Goal: Task Accomplishment & Management: Manage account settings

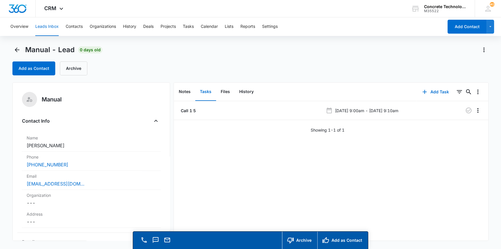
click at [48, 26] on button "Leads Inbox" at bounding box center [46, 26] width 23 height 19
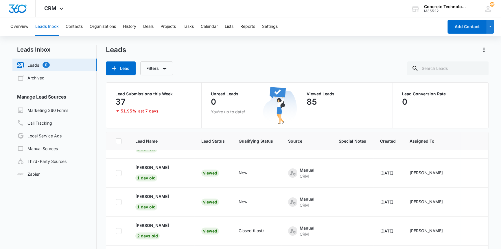
scroll to position [79, 0]
click at [155, 166] on p "[PERSON_NAME]" at bounding box center [152, 167] width 34 height 6
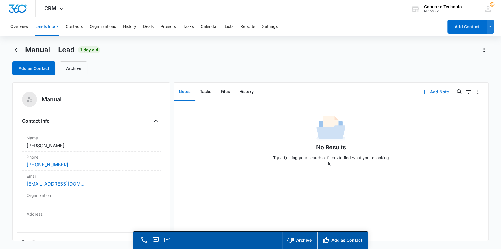
click at [433, 90] on button "Add Note" at bounding box center [435, 92] width 38 height 14
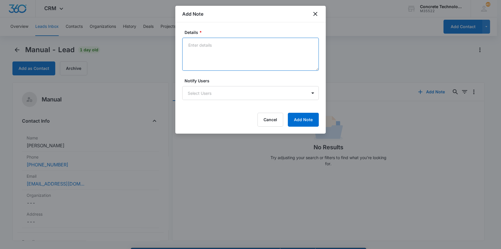
click at [206, 44] on textarea "Details *" at bounding box center [250, 54] width 137 height 33
click at [212, 51] on textarea "VA Beach [DEMOGRAPHIC_DATA] navy retiring has a construction Biz on the side. N…" at bounding box center [250, 54] width 137 height 33
click at [239, 51] on textarea "VA Beach [DEMOGRAPHIC_DATA] navy retiring has a construction Biz on the side. N…" at bounding box center [250, 54] width 137 height 33
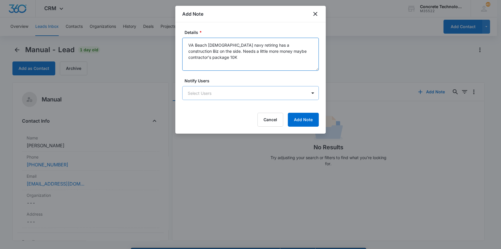
type textarea "VA Beach [DEMOGRAPHIC_DATA] navy retiring has a construction Biz on the side. N…"
click at [236, 91] on body "CRM Apps Reputation Websites Forms CRM Email Social Content Ads Intelligence Fi…" at bounding box center [250, 132] width 501 height 265
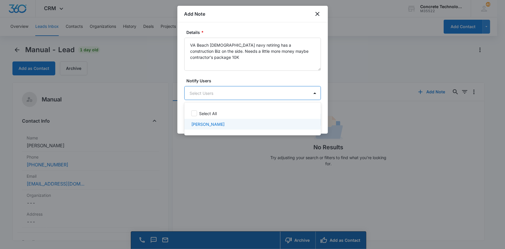
click at [208, 123] on p "[PERSON_NAME]" at bounding box center [207, 124] width 33 height 6
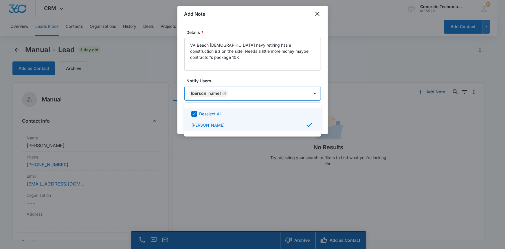
click at [300, 95] on div at bounding box center [252, 124] width 505 height 249
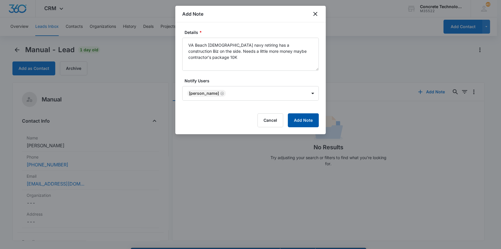
click at [300, 119] on button "Add Note" at bounding box center [303, 120] width 31 height 14
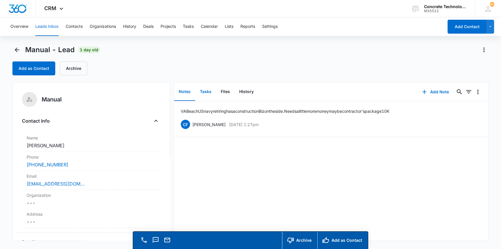
click at [204, 92] on button "Tasks" at bounding box center [205, 92] width 21 height 18
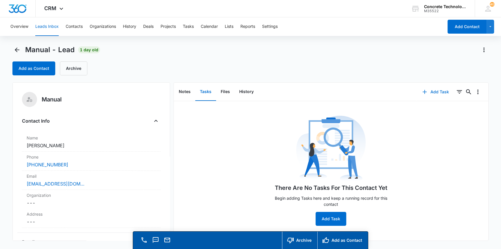
click at [432, 92] on button "Add Task" at bounding box center [436, 92] width 38 height 14
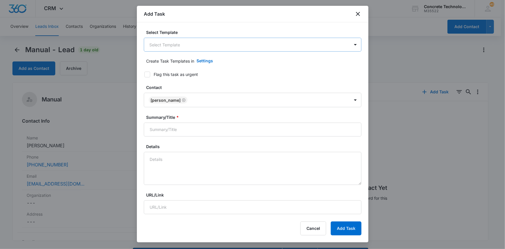
click at [203, 45] on body "CRM Apps Reputation Websites Forms CRM Email Social Content Ads Intelligence Fi…" at bounding box center [252, 132] width 505 height 265
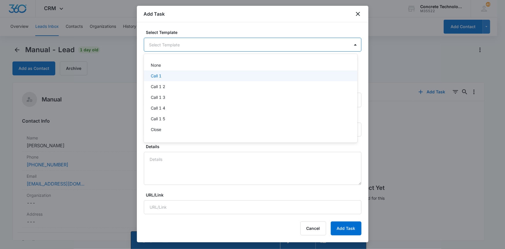
click at [154, 75] on p "Call 1" at bounding box center [156, 76] width 11 height 6
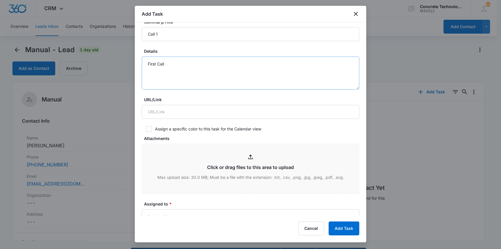
scroll to position [105, 0]
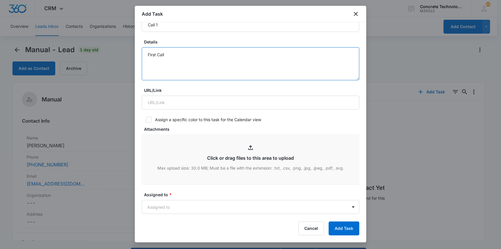
click at [167, 54] on textarea "First Call" at bounding box center [251, 63] width 218 height 33
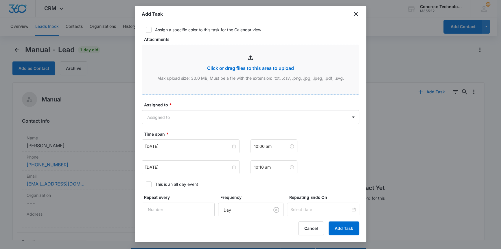
scroll to position [237, 0]
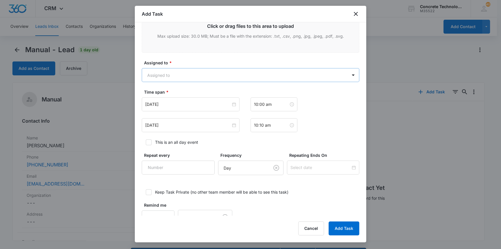
type textarea "First Call"
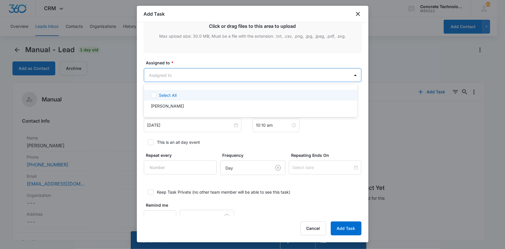
click at [229, 76] on body "CRM Apps Reputation Websites Forms CRM Email Social Content Ads Intelligence Fi…" at bounding box center [252, 124] width 505 height 249
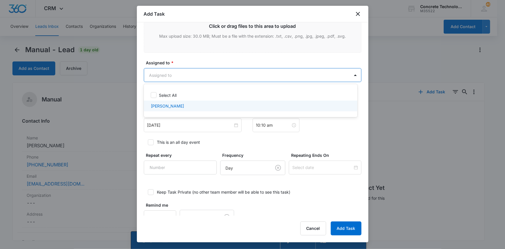
click at [163, 108] on p "[PERSON_NAME]" at bounding box center [167, 106] width 33 height 6
checkbox input "true"
click at [180, 124] on div at bounding box center [252, 124] width 505 height 249
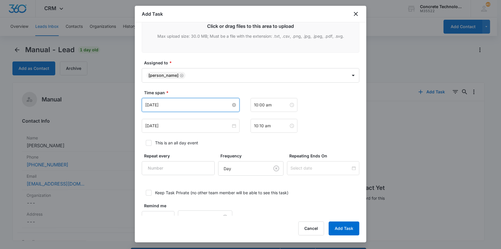
click at [205, 106] on input "[DATE]" at bounding box center [188, 105] width 86 height 6
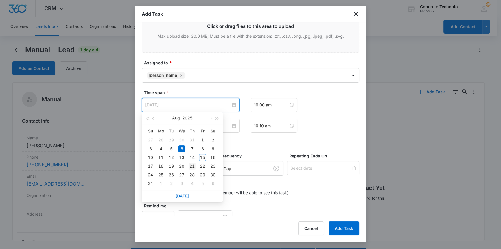
type input "[DATE]"
click at [192, 166] on div "21" at bounding box center [192, 165] width 7 height 7
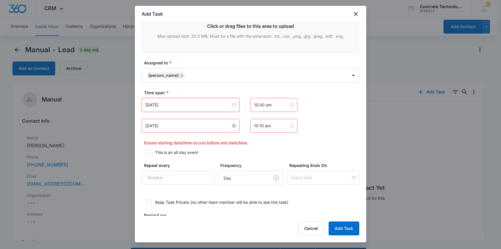
click at [202, 127] on input "[DATE]" at bounding box center [188, 125] width 86 height 6
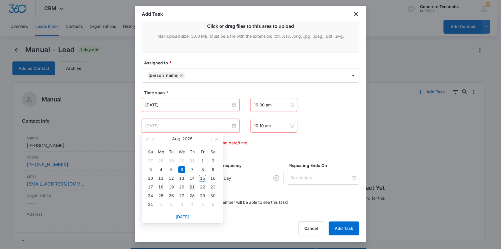
type input "[DATE]"
click at [191, 185] on div "21" at bounding box center [192, 186] width 7 height 7
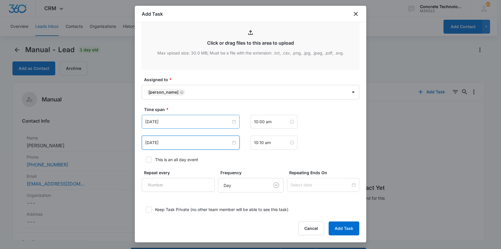
scroll to position [252, 0]
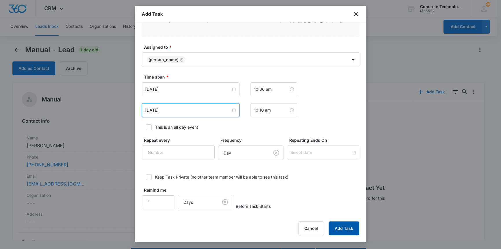
click at [341, 227] on button "Add Task" at bounding box center [344, 228] width 31 height 14
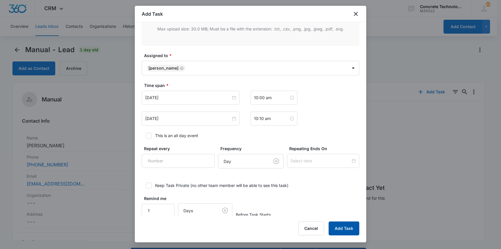
scroll to position [11, 0]
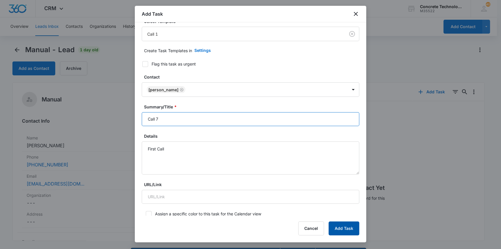
type input "Call 7"
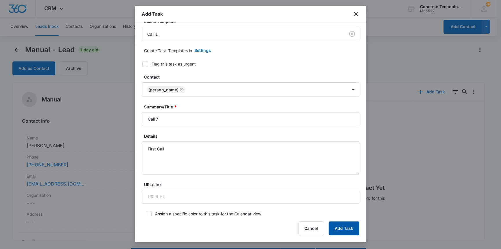
click at [342, 227] on button "Add Task" at bounding box center [344, 228] width 31 height 14
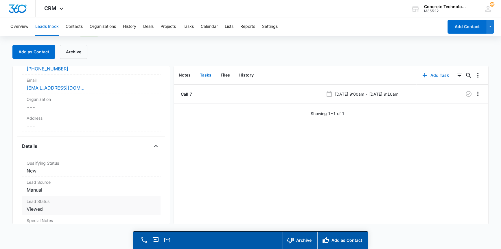
scroll to position [79, 0]
click at [32, 171] on dd "Cancel Save Changes New" at bounding box center [91, 171] width 129 height 7
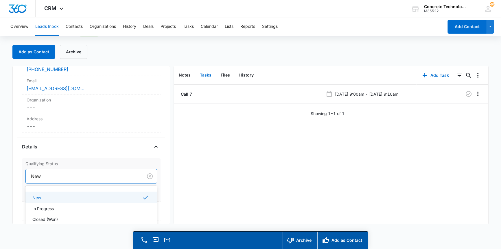
click at [41, 176] on div at bounding box center [83, 176] width 104 height 8
click at [43, 207] on p "In Progress" at bounding box center [42, 208] width 21 height 6
click at [130, 193] on button "Save Changes" at bounding box center [140, 193] width 33 height 11
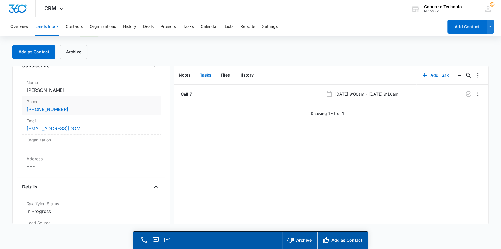
scroll to position [0, 0]
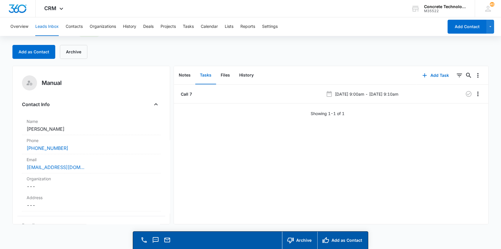
click at [46, 24] on button "Leads Inbox" at bounding box center [46, 26] width 23 height 19
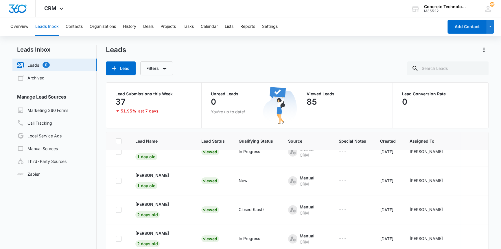
scroll to position [105, 0]
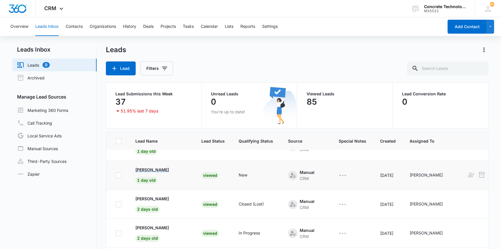
click at [150, 169] on p "[PERSON_NAME]" at bounding box center [152, 169] width 34 height 6
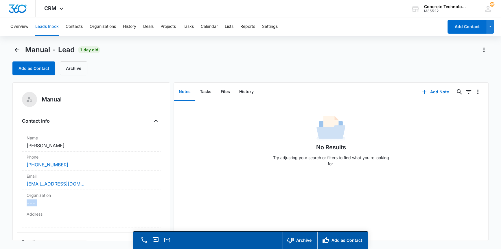
click at [20, 210] on div "Manual Contact Info Name Cancel Save Changes [PERSON_NAME] Phone Cancel Save Ch…" at bounding box center [90, 161] width 157 height 158
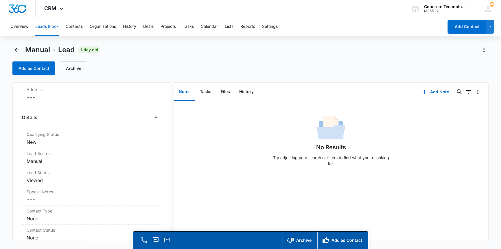
scroll to position [158, 0]
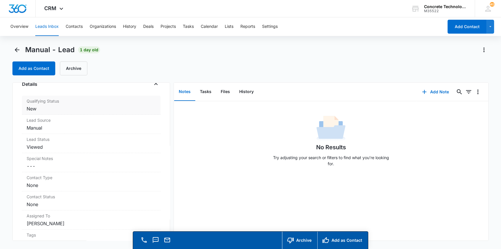
click at [34, 109] on dd "Cancel Save Changes New" at bounding box center [91, 108] width 129 height 7
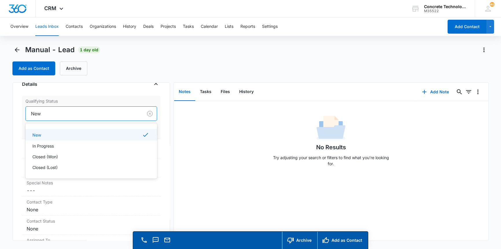
click at [46, 110] on div at bounding box center [83, 113] width 104 height 8
click at [47, 144] on p "In Progress" at bounding box center [42, 146] width 21 height 6
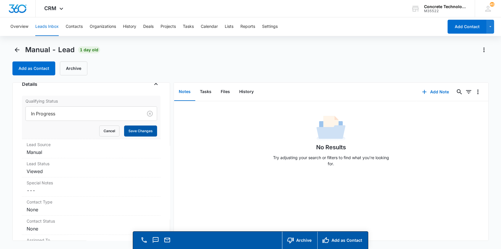
click at [128, 130] on button "Save Changes" at bounding box center [140, 130] width 33 height 11
click at [433, 91] on button "Add Note" at bounding box center [435, 92] width 38 height 14
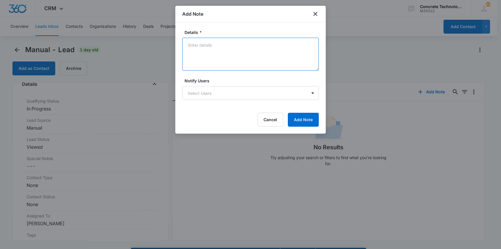
click at [190, 44] on textarea "Details *" at bounding box center [250, 54] width 137 height 33
type textarea "Has a concrete company has a little interest."
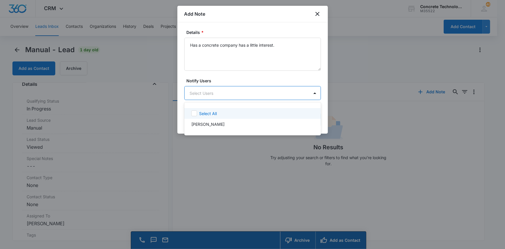
click at [267, 93] on body "CRM Apps Reputation Websites Forms CRM Email Social Content Ads Intelligence Fi…" at bounding box center [252, 124] width 505 height 249
click at [213, 123] on p "[PERSON_NAME]" at bounding box center [207, 124] width 33 height 6
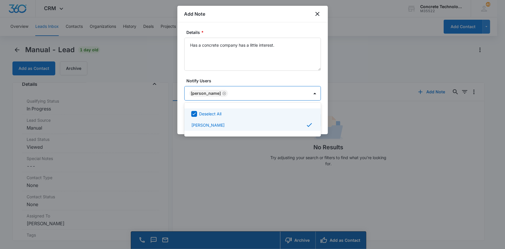
click at [302, 92] on div at bounding box center [252, 124] width 505 height 249
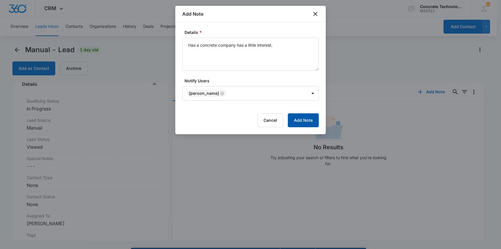
click at [300, 119] on button "Add Note" at bounding box center [303, 120] width 31 height 14
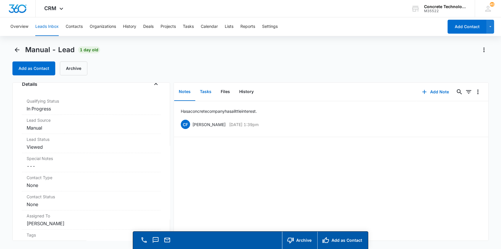
click at [206, 93] on button "Tasks" at bounding box center [205, 92] width 21 height 18
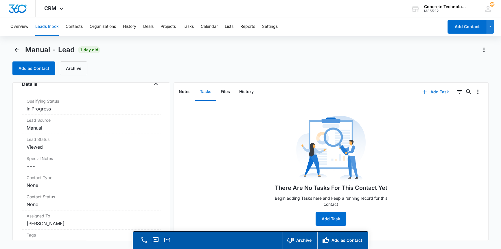
click at [431, 91] on button "Add Task" at bounding box center [436, 92] width 38 height 14
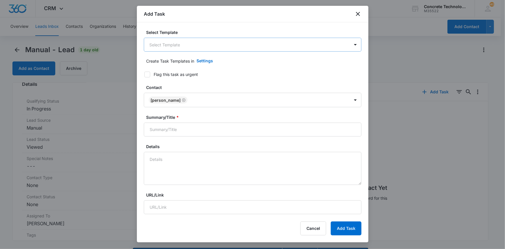
click at [182, 43] on body "CRM Apps Reputation Websites Forms CRM Email Social Content Ads Intelligence Fi…" at bounding box center [252, 132] width 505 height 265
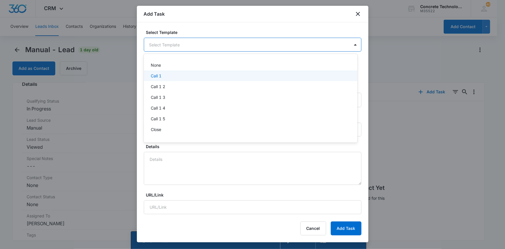
click at [152, 76] on p "Call 1" at bounding box center [156, 76] width 11 height 6
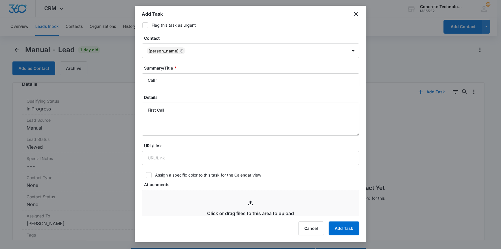
scroll to position [131, 0]
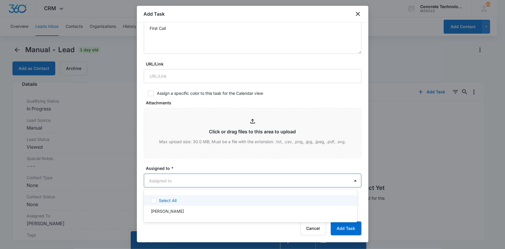
click at [188, 177] on body "CRM Apps Reputation Websites Forms CRM Email Social Content Ads Intelligence Fi…" at bounding box center [252, 124] width 505 height 249
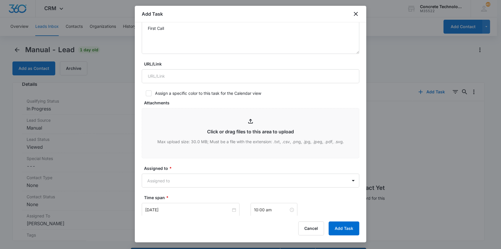
click at [166, 182] on body "CRM Apps Reputation Websites Forms CRM Email Social Content Ads Intelligence Fi…" at bounding box center [250, 132] width 501 height 265
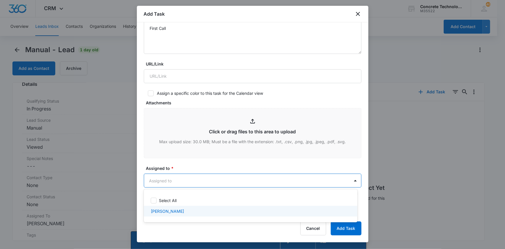
click at [164, 210] on p "[PERSON_NAME]" at bounding box center [167, 211] width 33 height 6
checkbox input "true"
drag, startPoint x: 365, startPoint y: 212, endPoint x: 366, endPoint y: 175, distance: 37.0
click at [366, 212] on div at bounding box center [252, 124] width 505 height 249
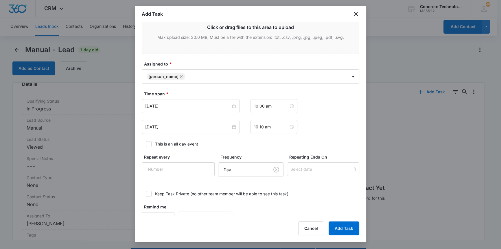
scroll to position [252, 0]
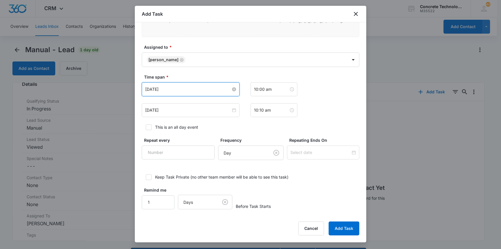
click at [170, 89] on input "[DATE]" at bounding box center [188, 89] width 86 height 6
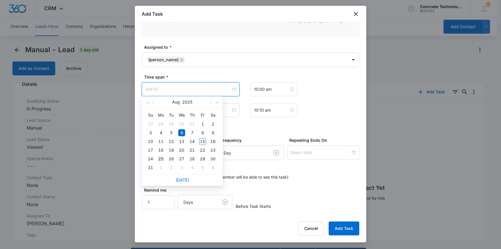
type input "[DATE]"
click at [162, 158] on div "25" at bounding box center [160, 158] width 7 height 7
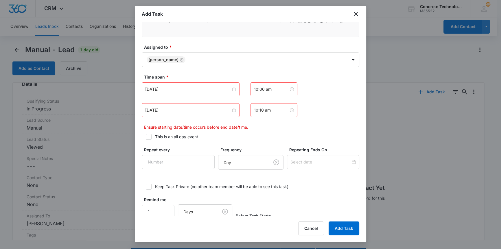
click at [180, 104] on div "[DATE]" at bounding box center [191, 110] width 98 height 14
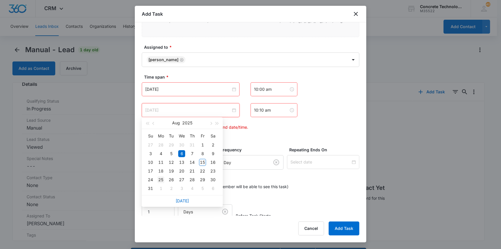
type input "[DATE]"
click at [162, 179] on div "25" at bounding box center [160, 179] width 7 height 7
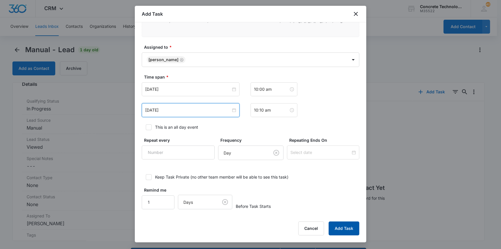
click at [338, 228] on button "Add Task" at bounding box center [344, 228] width 31 height 14
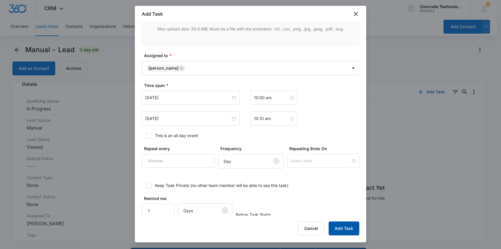
scroll to position [11, 0]
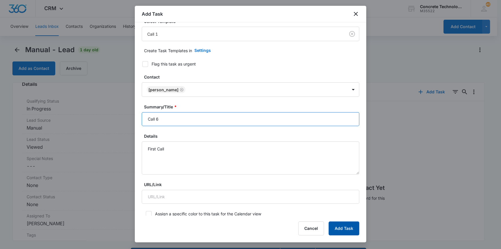
type input "Call 6"
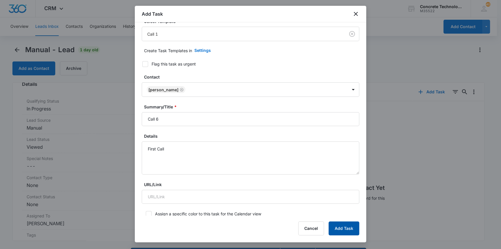
click at [338, 228] on button "Add Task" at bounding box center [344, 228] width 31 height 14
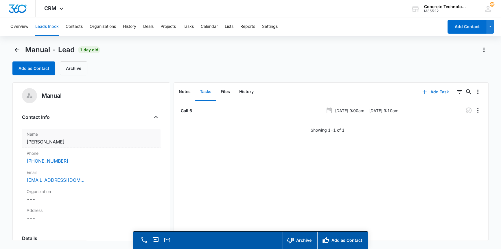
scroll to position [0, 0]
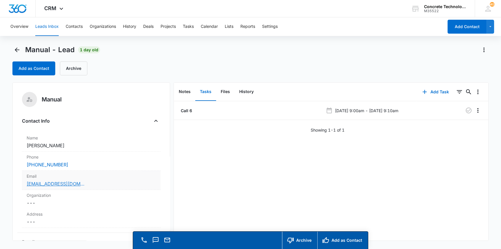
click at [48, 183] on link "[EMAIL_ADDRESS][DOMAIN_NAME]" at bounding box center [56, 183] width 58 height 7
click at [186, 94] on button "Notes" at bounding box center [184, 92] width 21 height 18
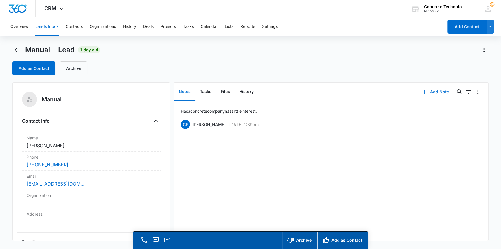
click at [432, 91] on button "Add Note" at bounding box center [435, 92] width 38 height 14
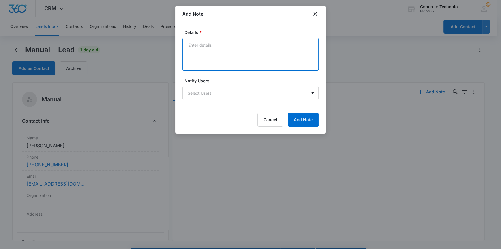
click at [190, 44] on textarea "Details *" at bounding box center [250, 54] width 137 height 33
type textarea "he also building some Barns currently."
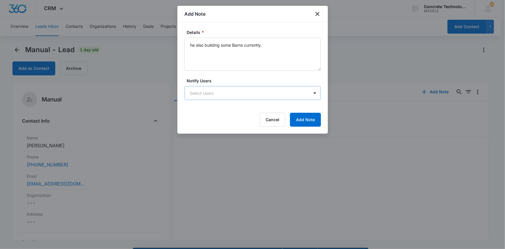
click at [196, 90] on body "CRM Apps Reputation Websites Forms CRM Email Social Content Ads Intelligence Fi…" at bounding box center [252, 132] width 505 height 265
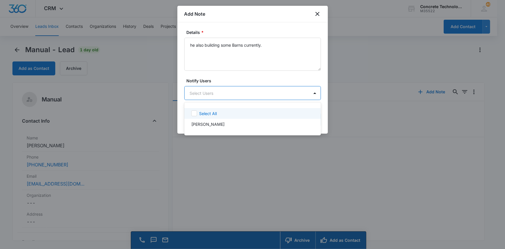
click at [206, 113] on p "Select All" at bounding box center [208, 113] width 18 height 6
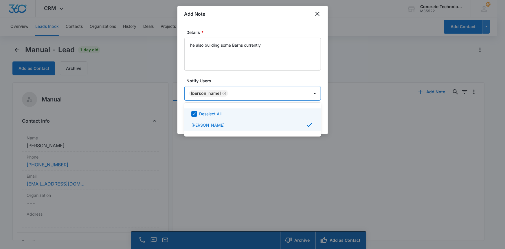
click at [206, 113] on p "Deselect All" at bounding box center [210, 114] width 22 height 6
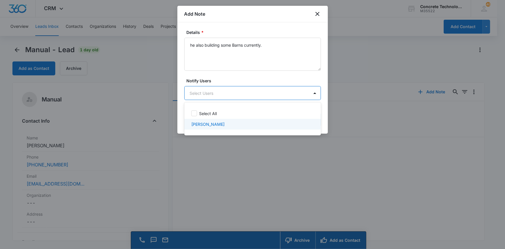
click at [204, 123] on p "[PERSON_NAME]" at bounding box center [207, 124] width 33 height 6
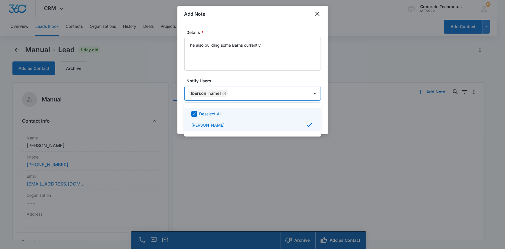
click at [286, 94] on div at bounding box center [252, 124] width 505 height 249
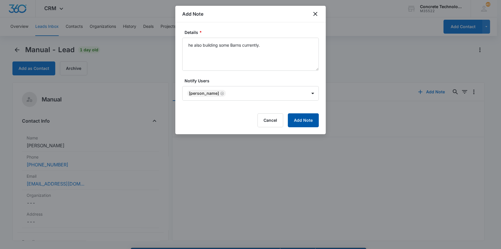
click at [305, 119] on button "Add Note" at bounding box center [303, 120] width 31 height 14
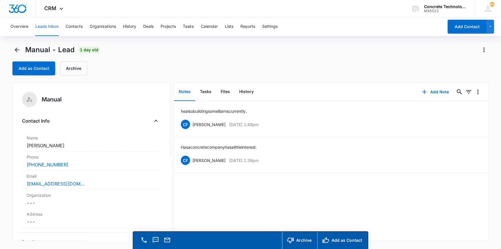
click at [45, 25] on button "Leads Inbox" at bounding box center [46, 26] width 23 height 19
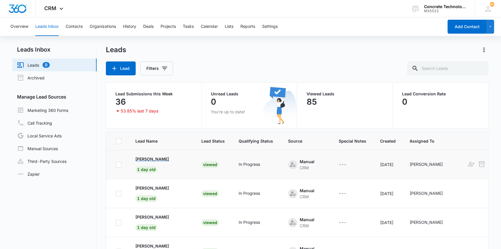
click at [159, 158] on p "[PERSON_NAME]" at bounding box center [152, 159] width 34 height 6
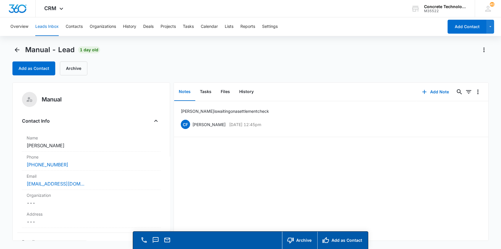
click at [47, 26] on button "Leads Inbox" at bounding box center [46, 26] width 23 height 19
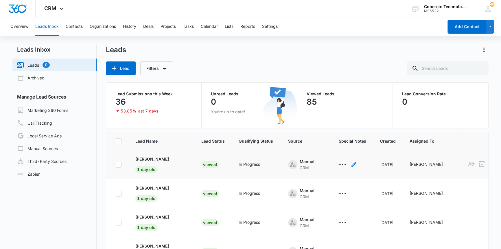
click at [351, 164] on icon "- - Select to Edit Field" at bounding box center [353, 164] width 5 height 5
click at [311, 109] on textarea "Special Notes" at bounding box center [338, 117] width 69 height 33
type textarea "Waiting on settlement"
click at [355, 147] on button "Save" at bounding box center [363, 144] width 17 height 11
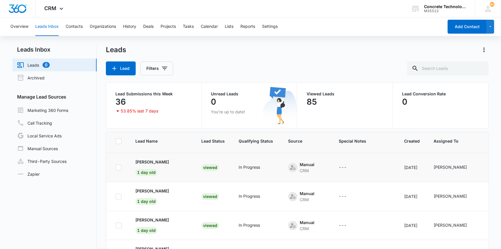
scroll to position [52, 0]
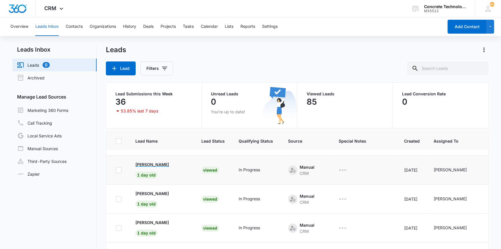
click at [144, 164] on p "[PERSON_NAME]" at bounding box center [152, 164] width 34 height 6
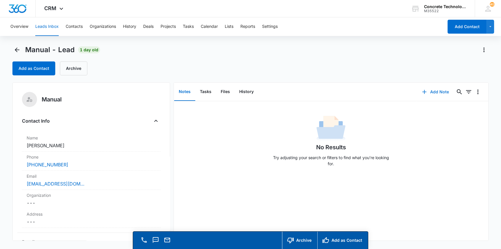
click at [431, 91] on button "Add Note" at bounding box center [435, 92] width 38 height 14
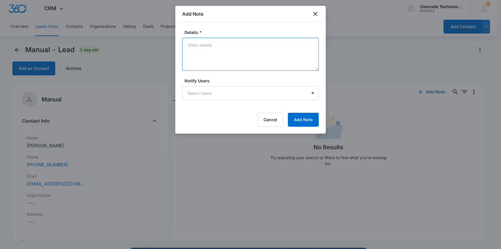
click at [186, 43] on textarea "Details *" at bounding box center [250, 54] width 137 height 33
type textarea "He is painting contractor. lives in [GEOGRAPHIC_DATA]."
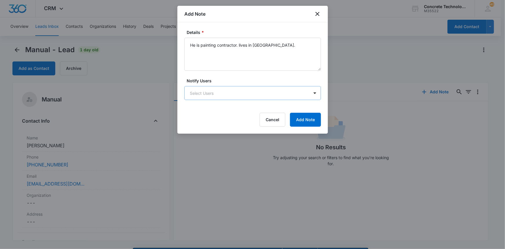
click at [234, 93] on body "CRM Apps Reputation Websites Forms CRM Email Social Content Ads Intelligence Fi…" at bounding box center [252, 132] width 505 height 265
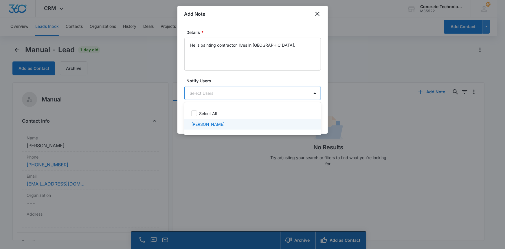
click at [201, 124] on p "[PERSON_NAME]" at bounding box center [207, 124] width 33 height 6
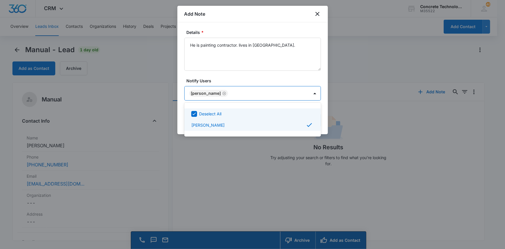
click at [259, 92] on div at bounding box center [252, 124] width 505 height 249
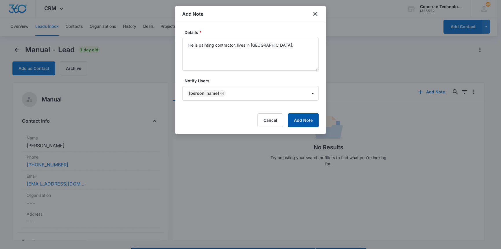
click at [303, 120] on button "Add Note" at bounding box center [303, 120] width 31 height 14
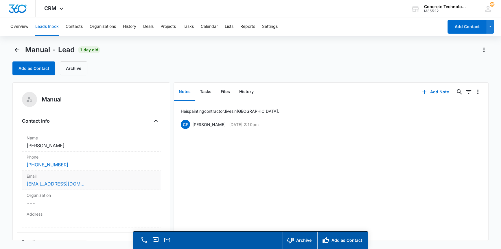
click at [55, 183] on link "[EMAIL_ADDRESS][DOMAIN_NAME]" at bounding box center [56, 183] width 58 height 7
click at [431, 90] on button "Add Note" at bounding box center [435, 92] width 38 height 14
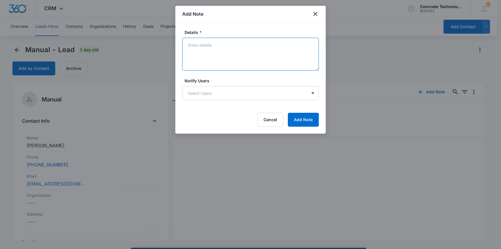
click at [191, 44] on textarea "Details *" at bounding box center [250, 54] width 137 height 33
type textarea "No VM text emailed"
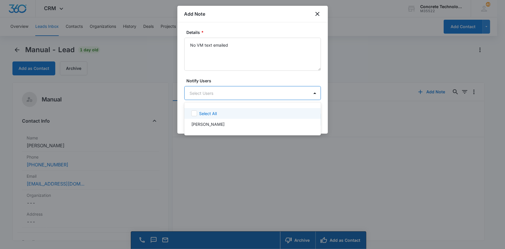
click at [205, 93] on body "CRM Apps Reputation Websites Forms CRM Email Social Content Ads Intelligence Fi…" at bounding box center [252, 124] width 505 height 249
click at [204, 125] on p "[PERSON_NAME]" at bounding box center [207, 124] width 33 height 6
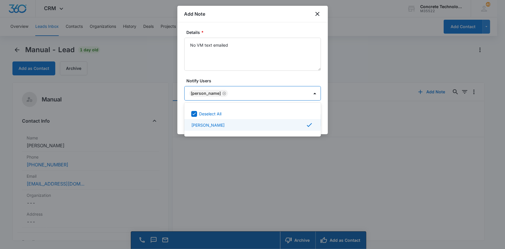
click at [298, 93] on div at bounding box center [252, 124] width 505 height 249
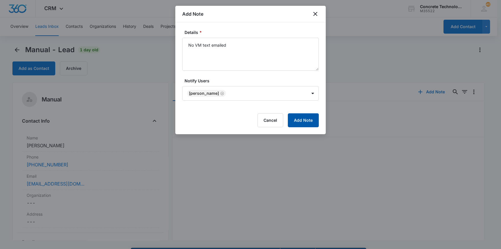
click at [306, 119] on button "Add Note" at bounding box center [303, 120] width 31 height 14
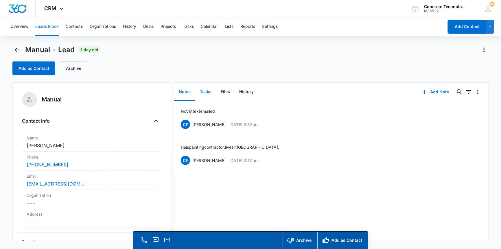
click at [207, 91] on button "Tasks" at bounding box center [205, 92] width 21 height 18
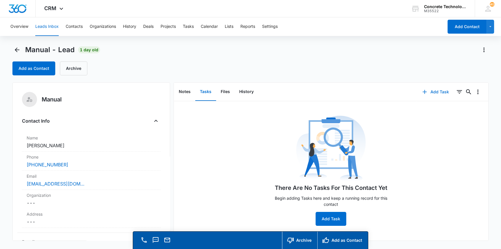
click at [432, 91] on button "Add Task" at bounding box center [436, 92] width 38 height 14
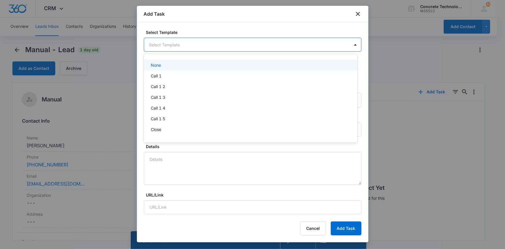
click at [160, 43] on body "CRM Apps Reputation Websites Forms CRM Email Social Content Ads Intelligence Fi…" at bounding box center [252, 124] width 505 height 249
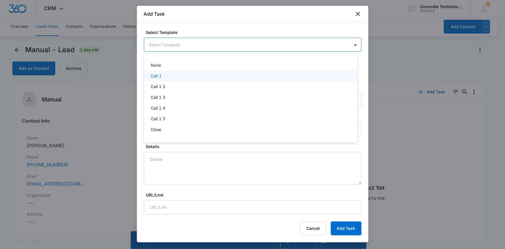
click at [156, 75] on p "Call 1" at bounding box center [156, 76] width 11 height 6
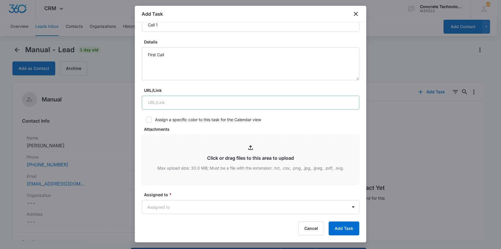
scroll to position [210, 0]
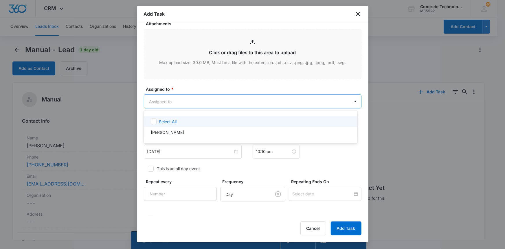
click at [172, 100] on body "CRM Apps Reputation Websites Forms CRM Email Social Content Ads Intelligence Fi…" at bounding box center [252, 124] width 505 height 249
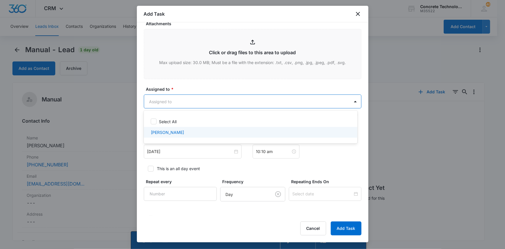
click at [169, 130] on p "[PERSON_NAME]" at bounding box center [167, 132] width 33 height 6
checkbox input "true"
click at [170, 151] on div at bounding box center [252, 124] width 505 height 249
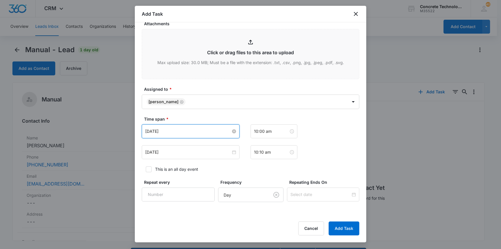
click at [170, 131] on input "[DATE]" at bounding box center [188, 131] width 86 height 6
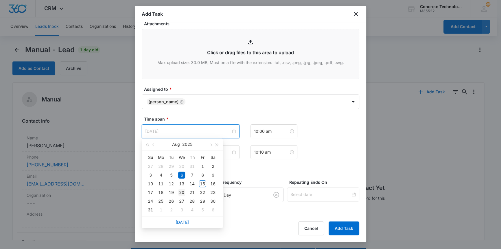
type input "[DATE]"
click at [182, 191] on div "20" at bounding box center [181, 192] width 7 height 7
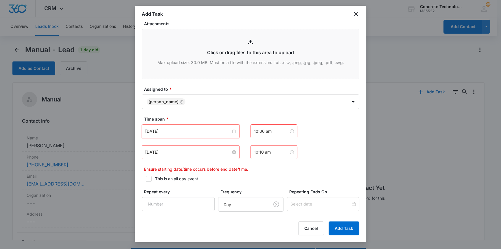
click at [181, 151] on input "[DATE]" at bounding box center [188, 152] width 86 height 6
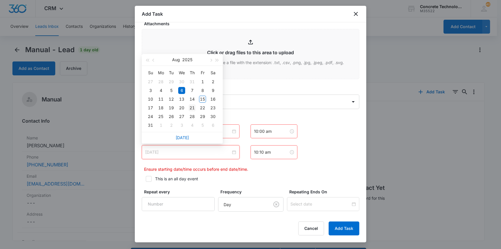
type input "[DATE]"
click at [191, 108] on div "21" at bounding box center [192, 107] width 7 height 7
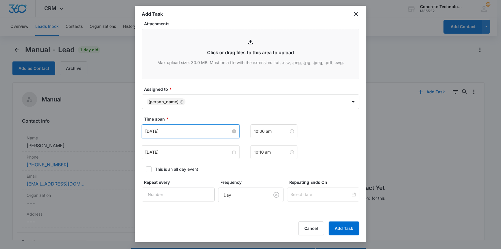
click at [172, 132] on input "[DATE]" at bounding box center [188, 131] width 86 height 6
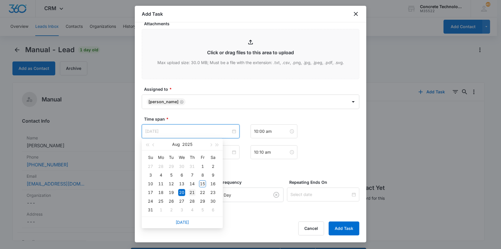
type input "[DATE]"
click at [193, 192] on div "21" at bounding box center [192, 192] width 7 height 7
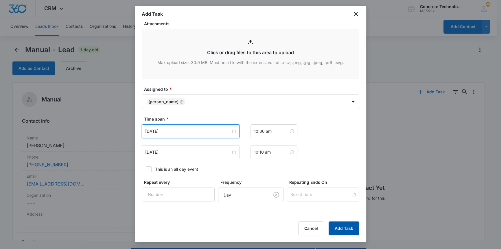
click at [342, 229] on button "Add Task" at bounding box center [344, 228] width 31 height 14
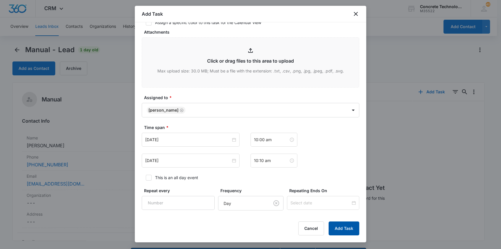
scroll to position [11, 0]
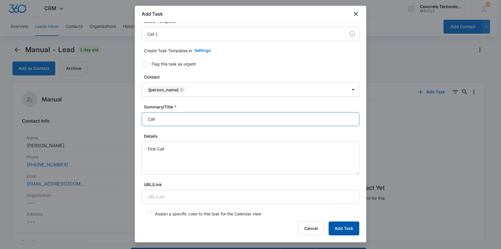
type input "Call"
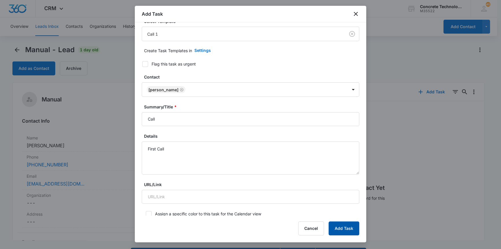
click at [347, 229] on button "Add Task" at bounding box center [344, 228] width 31 height 14
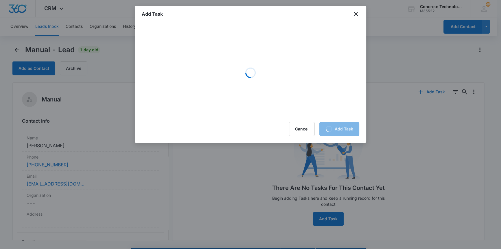
scroll to position [0, 0]
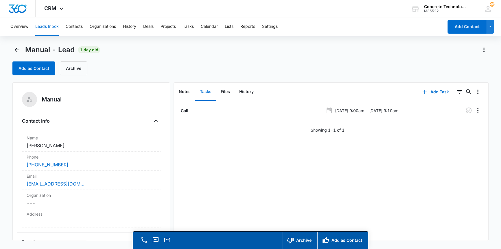
click at [51, 26] on button "Leads Inbox" at bounding box center [46, 26] width 23 height 19
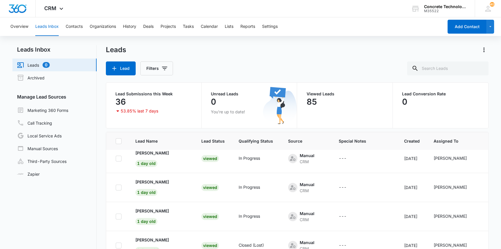
scroll to position [79, 0]
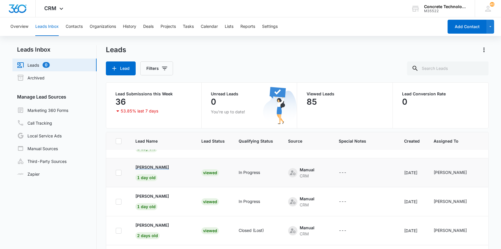
click at [154, 167] on p "[PERSON_NAME]" at bounding box center [152, 167] width 34 height 6
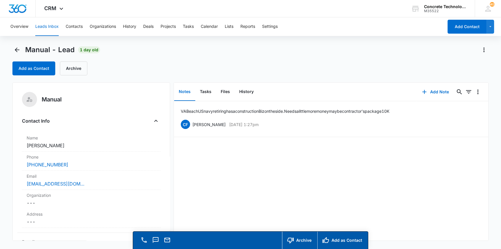
click at [49, 25] on button "Leads Inbox" at bounding box center [46, 26] width 23 height 19
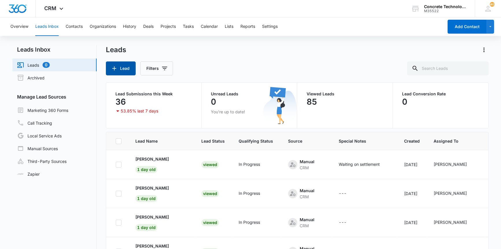
click at [122, 67] on button "Lead" at bounding box center [121, 68] width 30 height 14
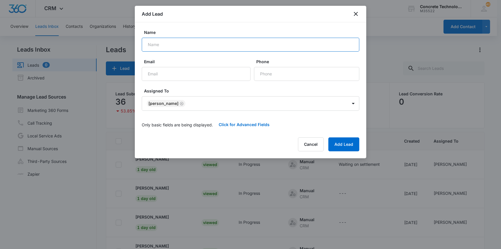
click at [150, 46] on input "Name" at bounding box center [251, 45] width 218 height 14
type input "[PERSON_NAME]"
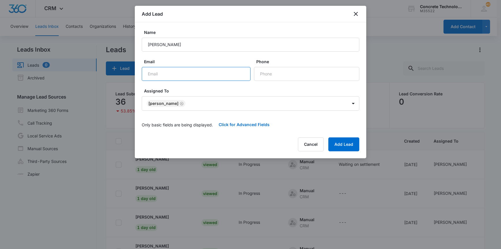
click at [155, 72] on input "Email" at bounding box center [196, 74] width 109 height 14
type input "[EMAIL_ADDRESS][DOMAIN_NAME]"
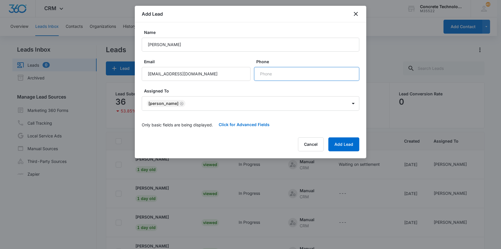
click at [263, 74] on input "Phone" at bounding box center [306, 74] width 105 height 14
type input "[PHONE_NUMBER]"
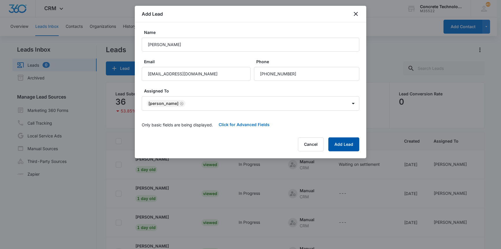
click at [337, 142] on button "Add Lead" at bounding box center [343, 144] width 31 height 14
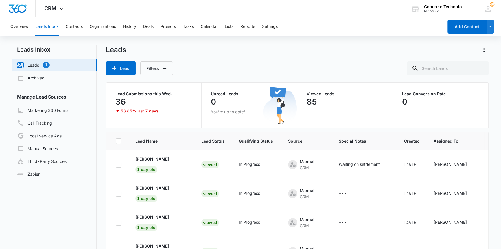
click at [31, 65] on link "Leads 1" at bounding box center [33, 64] width 33 height 7
click at [46, 64] on link "Leads 1" at bounding box center [33, 64] width 33 height 7
click at [124, 68] on button "Lead" at bounding box center [121, 68] width 30 height 14
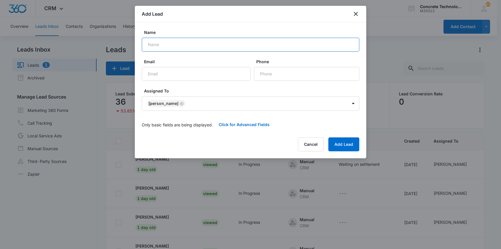
click at [148, 45] on input "Name" at bounding box center [251, 45] width 218 height 14
type input "[PERSON_NAME]"
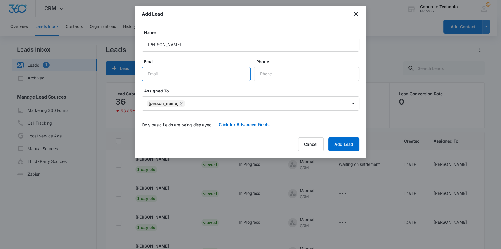
click at [150, 73] on input "Email" at bounding box center [196, 74] width 109 height 14
type input "[EMAIL_ADDRESS][DOMAIN_NAME]"
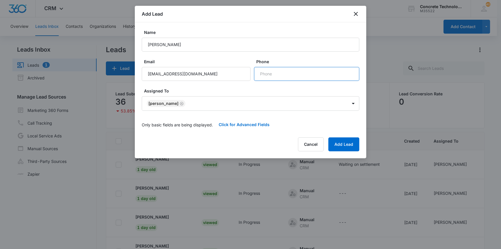
click at [263, 73] on input "Phone" at bounding box center [306, 74] width 105 height 14
type input "[PHONE_NUMBER]"
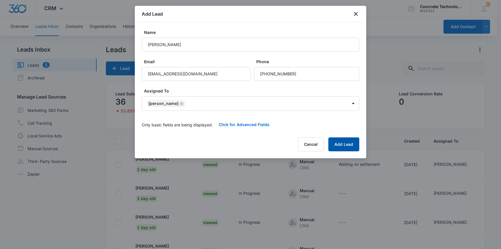
click at [339, 143] on button "Add Lead" at bounding box center [343, 144] width 31 height 14
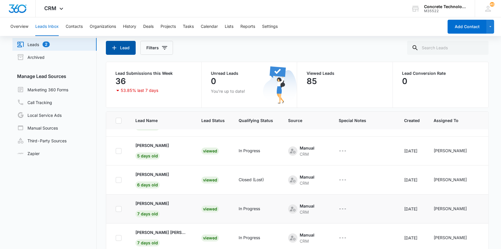
scroll to position [49, 0]
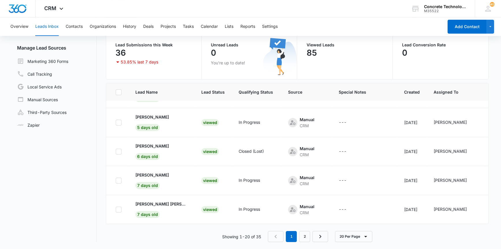
click at [278, 235] on nav "1 2" at bounding box center [298, 236] width 60 height 11
click at [306, 235] on link "2" at bounding box center [304, 236] width 11 height 11
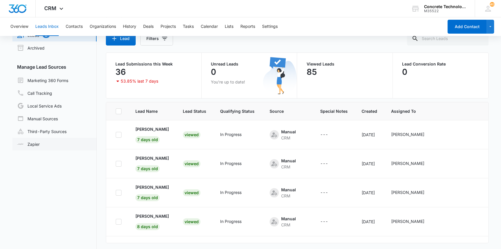
scroll to position [0, 0]
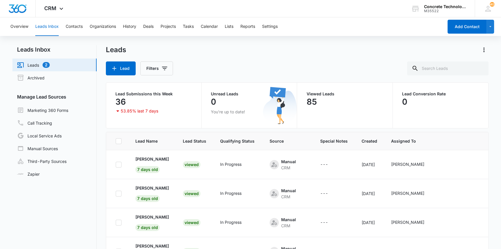
click at [36, 66] on link "Leads 2" at bounding box center [33, 64] width 33 height 7
click at [44, 63] on link "Leads 2" at bounding box center [33, 64] width 33 height 7
click at [121, 66] on button "Lead" at bounding box center [121, 68] width 30 height 14
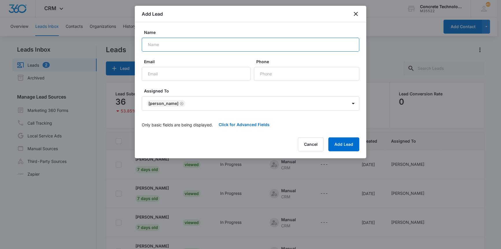
click at [156, 45] on input "Name" at bounding box center [251, 45] width 218 height 14
click at [156, 45] on input "[PERSON_NAME]" at bounding box center [251, 45] width 218 height 14
click at [149, 43] on input "[PERSON_NAME]" at bounding box center [251, 45] width 218 height 14
type input "[PERSON_NAME]"
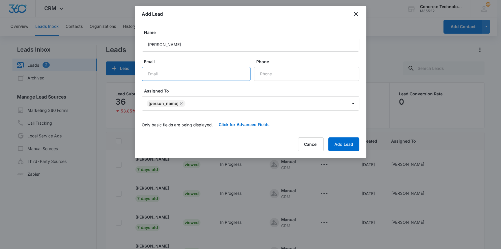
click at [149, 74] on input "Email" at bounding box center [196, 74] width 109 height 14
type input "[EMAIL_ADDRESS][DOMAIN_NAME]"
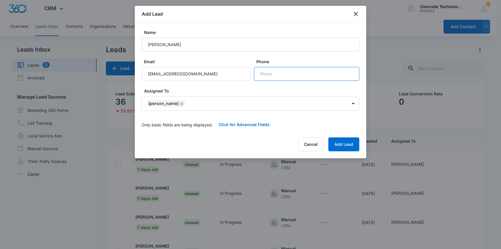
click at [264, 73] on input "Phone" at bounding box center [306, 74] width 105 height 14
type input "[PHONE_NUMBER]"
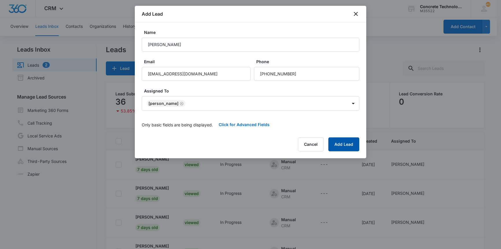
click at [343, 143] on button "Add Lead" at bounding box center [343, 144] width 31 height 14
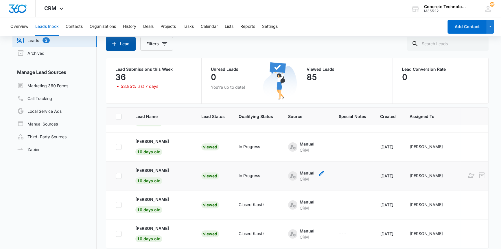
scroll to position [49, 0]
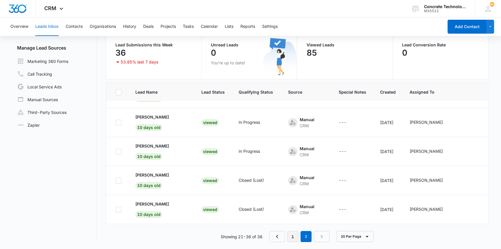
click at [295, 235] on link "1" at bounding box center [292, 236] width 11 height 11
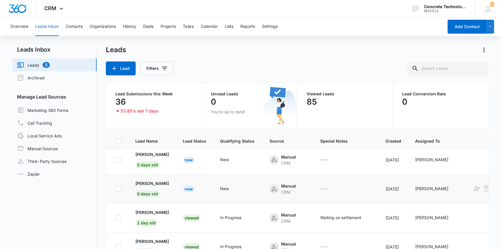
scroll to position [26, 0]
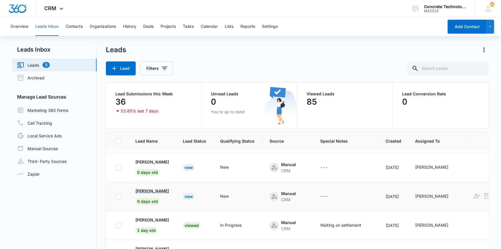
click at [155, 190] on p "[PERSON_NAME]" at bounding box center [152, 191] width 34 height 6
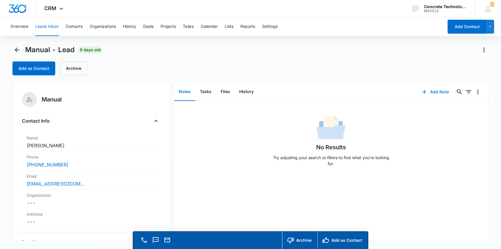
click at [431, 91] on button "Add Note" at bounding box center [435, 92] width 38 height 14
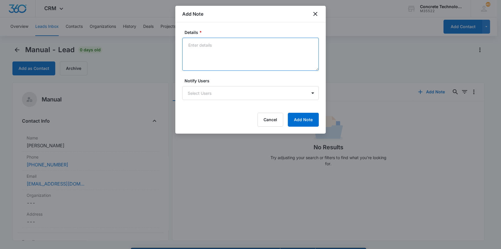
click at [188, 45] on textarea "Details *" at bounding box center [250, 54] width 137 height 33
type textarea "He is a pool builder and wants to offer our product to his new builds."
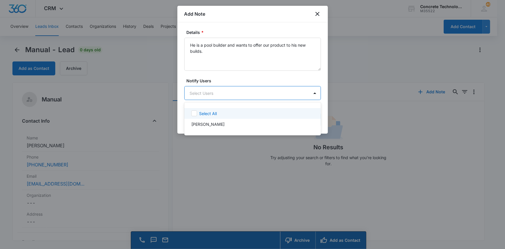
click at [225, 95] on body "CRM Apps Reputation Websites Forms CRM Email Social Content Ads Intelligence Fi…" at bounding box center [252, 124] width 505 height 249
click at [213, 122] on p "[PERSON_NAME]" at bounding box center [207, 124] width 33 height 6
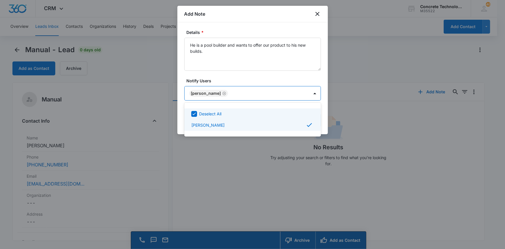
click at [289, 95] on div at bounding box center [252, 124] width 505 height 249
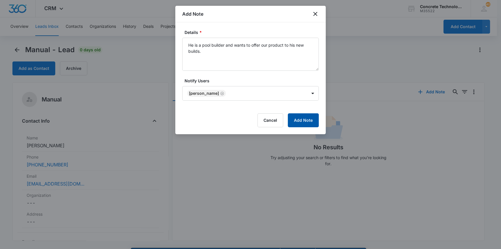
click at [308, 119] on button "Add Note" at bounding box center [303, 120] width 31 height 14
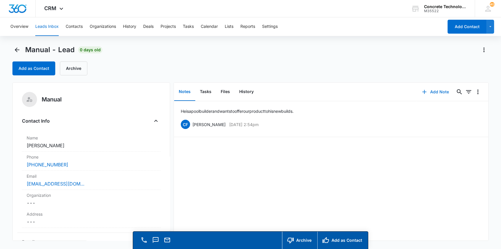
click at [435, 91] on button "Add Note" at bounding box center [435, 92] width 38 height 14
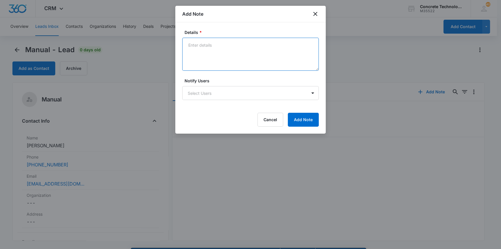
click at [191, 45] on textarea "Details *" at bounding box center [250, 54] width 137 height 33
click at [208, 52] on textarea "Also big outdoorsmen likes to fish in [GEOGRAPHIC_DATA] with his son who live i…" at bounding box center [250, 54] width 137 height 33
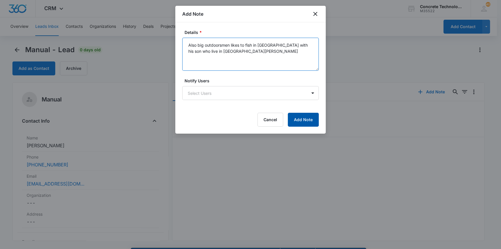
type textarea "Also big outdoorsmen likes to fish in [GEOGRAPHIC_DATA] with his son who live i…"
click at [299, 116] on button "Add Note" at bounding box center [303, 120] width 31 height 14
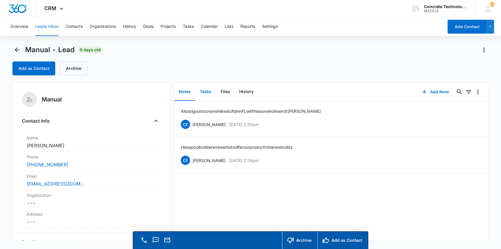
click at [205, 90] on button "Tasks" at bounding box center [205, 92] width 21 height 18
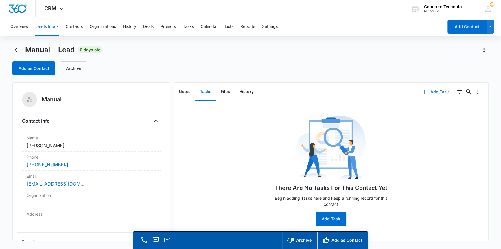
click at [431, 90] on button "Add Task" at bounding box center [436, 92] width 38 height 14
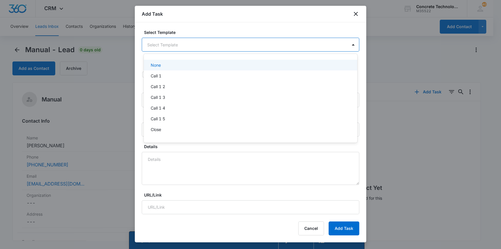
click at [246, 43] on body "CRM Apps Reputation Websites Forms CRM Email Social Content Ads Intelligence Fi…" at bounding box center [250, 124] width 501 height 249
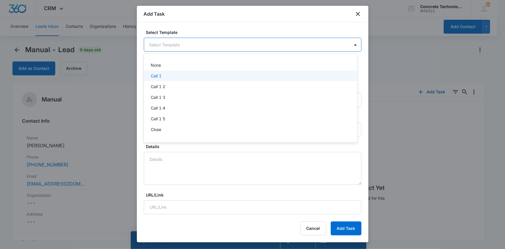
click at [160, 77] on p "Call 1" at bounding box center [156, 76] width 11 height 6
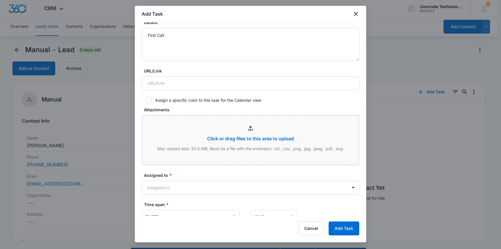
scroll to position [131, 0]
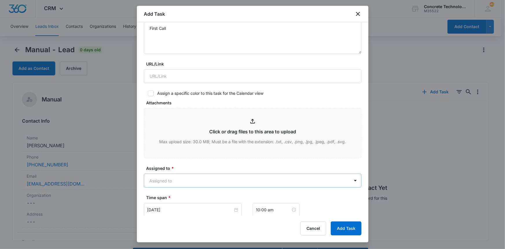
click at [194, 179] on body "CRM Apps Reputation Websites Forms CRM Email Social Content Ads Intelligence Fi…" at bounding box center [252, 132] width 505 height 265
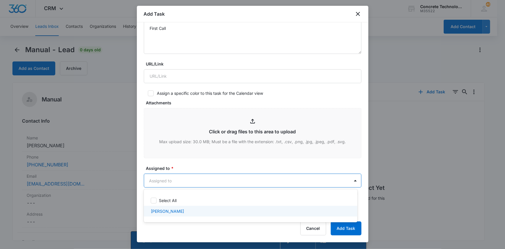
click at [168, 213] on p "[PERSON_NAME]" at bounding box center [167, 211] width 33 height 6
checkbox input "true"
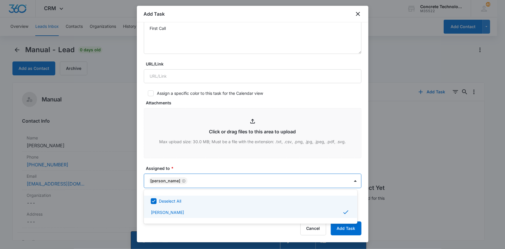
click at [365, 214] on div at bounding box center [252, 124] width 505 height 249
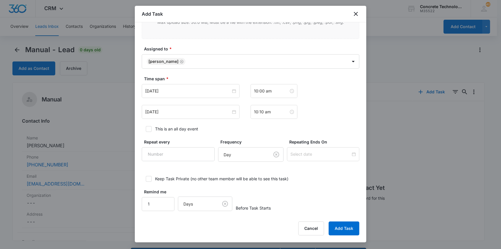
scroll to position [252, 0]
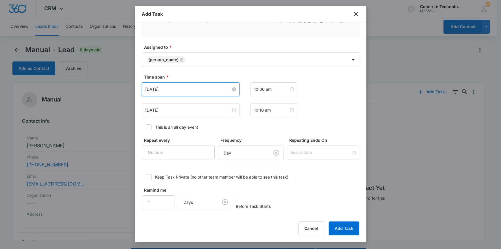
click at [176, 90] on input "[DATE]" at bounding box center [188, 89] width 86 height 6
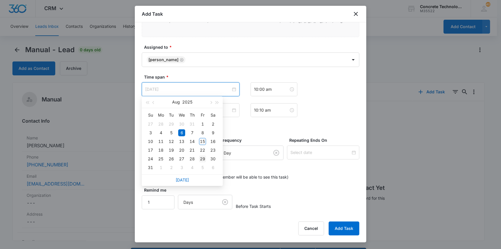
type input "[DATE]"
click at [205, 157] on div "29" at bounding box center [202, 158] width 7 height 7
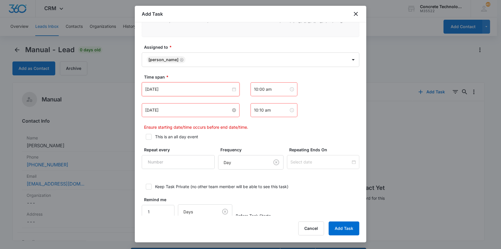
click at [189, 109] on input "[DATE]" at bounding box center [188, 110] width 86 height 6
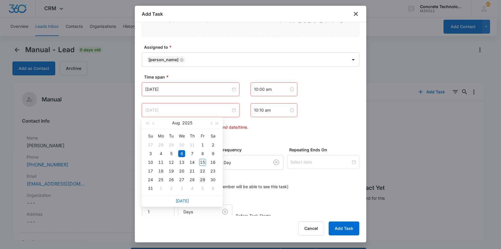
type input "[DATE]"
click at [202, 179] on div "29" at bounding box center [202, 179] width 7 height 7
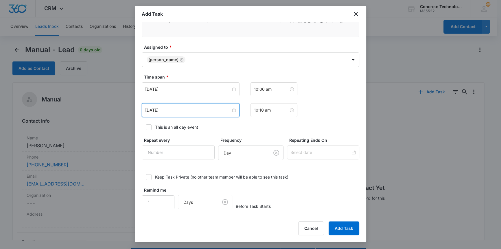
scroll to position [16, 0]
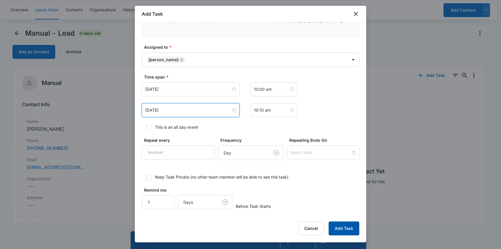
click at [344, 227] on button "Add Task" at bounding box center [344, 228] width 31 height 14
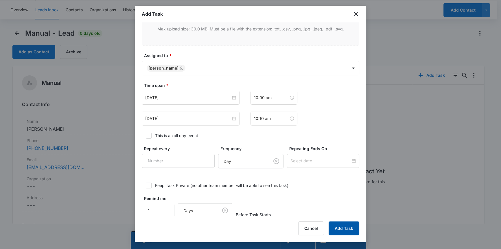
scroll to position [11, 0]
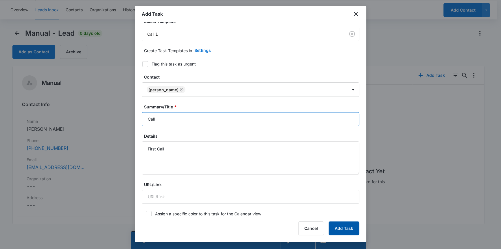
type input "Call"
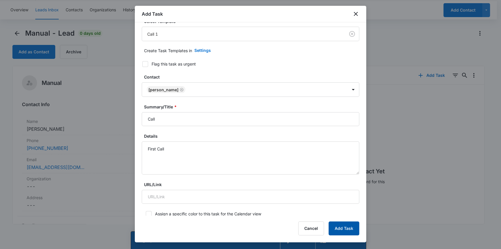
click at [341, 228] on button "Add Task" at bounding box center [344, 228] width 31 height 14
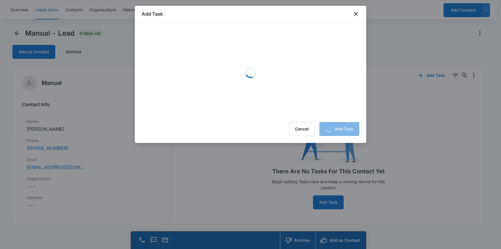
scroll to position [0, 0]
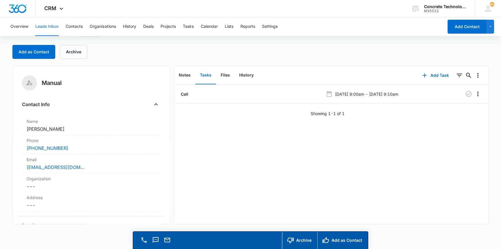
click at [333, 179] on div "Call [DATE] 9:00am - [DATE] 9:10am Showing 1-1 of 1" at bounding box center [331, 153] width 315 height 139
click at [49, 26] on button "Leads Inbox" at bounding box center [46, 26] width 23 height 19
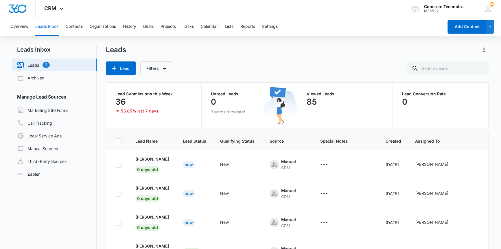
scroll to position [26, 0]
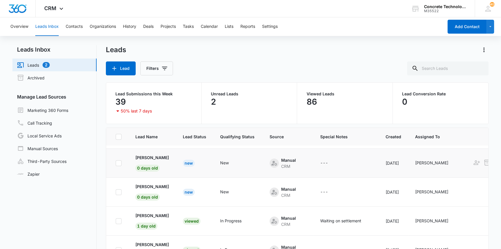
click at [159, 161] on td "[PERSON_NAME] 0 days old" at bounding box center [151, 162] width 47 height 29
click at [160, 158] on p "[PERSON_NAME]" at bounding box center [152, 157] width 34 height 6
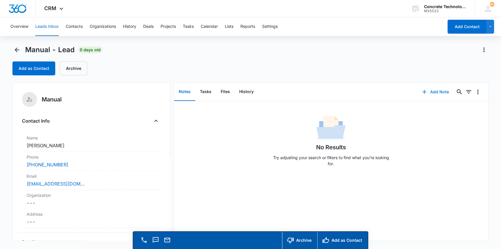
click at [433, 90] on button "Add Note" at bounding box center [435, 92] width 38 height 14
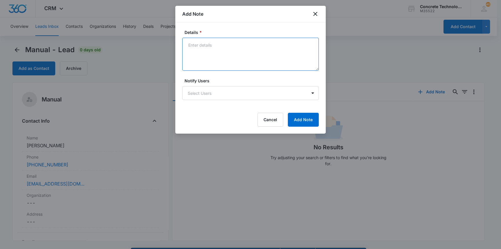
click at [189, 45] on textarea "Details *" at bounding box center [250, 54] width 137 height 33
type textarea "He is moving to the Villages and want to start a new Biz. He is a handyman curr…"
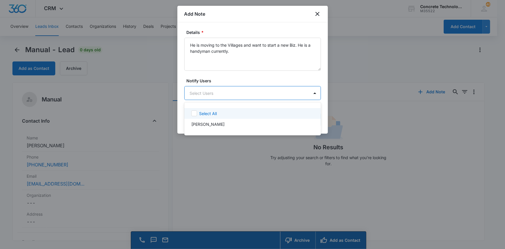
click at [199, 93] on body "CRM Apps Reputation Websites Forms CRM Email Social Content Ads Intelligence Fi…" at bounding box center [252, 124] width 505 height 249
click at [200, 122] on p "[PERSON_NAME]" at bounding box center [207, 124] width 33 height 6
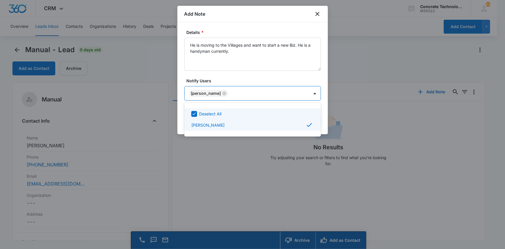
click at [298, 89] on div at bounding box center [252, 124] width 505 height 249
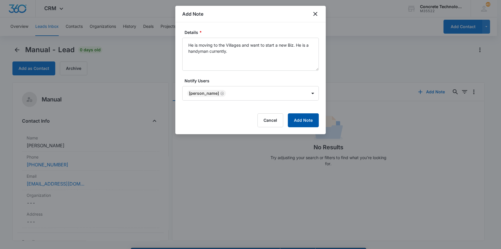
click at [298, 118] on button "Add Note" at bounding box center [303, 120] width 31 height 14
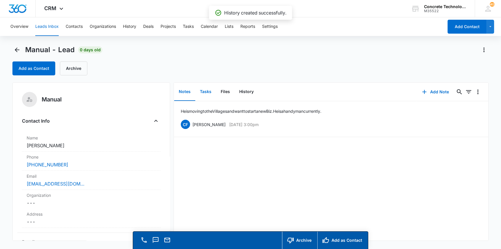
click at [208, 91] on button "Tasks" at bounding box center [205, 92] width 21 height 18
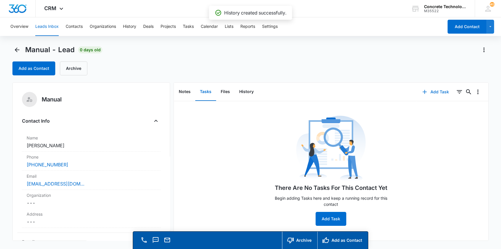
click at [431, 90] on button "Add Task" at bounding box center [436, 92] width 38 height 14
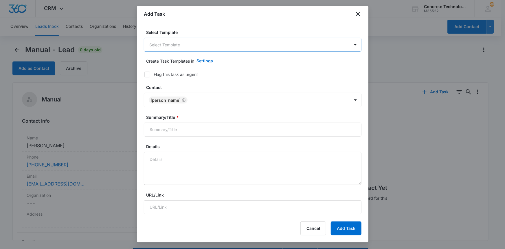
click at [182, 43] on body "CRM Apps Reputation Websites Forms CRM Email Social Content Ads Intelligence Fi…" at bounding box center [252, 132] width 505 height 265
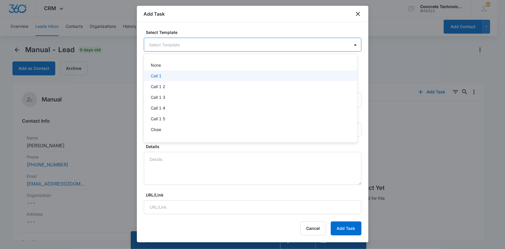
click at [162, 75] on div "Call 1" at bounding box center [250, 76] width 199 height 6
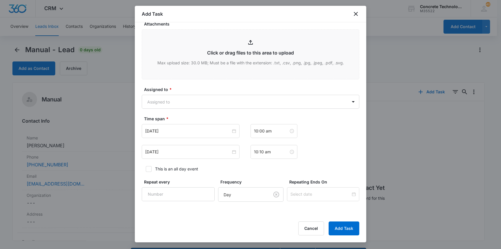
scroll to position [210, 0]
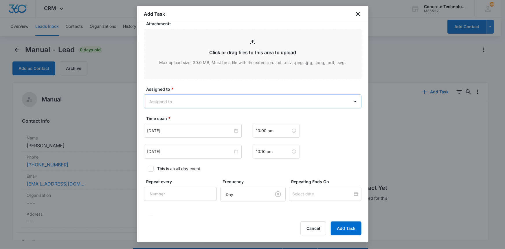
click at [195, 103] on body "CRM Apps Reputation Websites Forms CRM Email Social Content Ads Intelligence Fi…" at bounding box center [252, 132] width 505 height 265
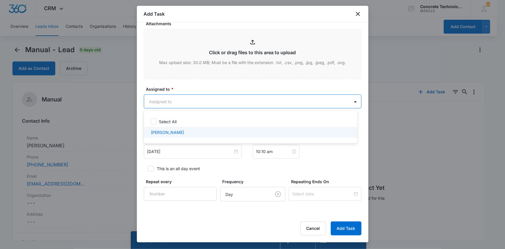
click at [168, 131] on p "[PERSON_NAME]" at bounding box center [167, 132] width 33 height 6
checkbox input "true"
click at [177, 153] on div at bounding box center [252, 124] width 505 height 249
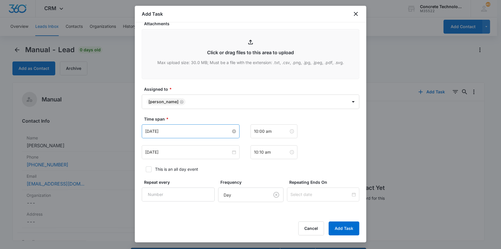
click at [186, 129] on input "[DATE]" at bounding box center [188, 131] width 86 height 6
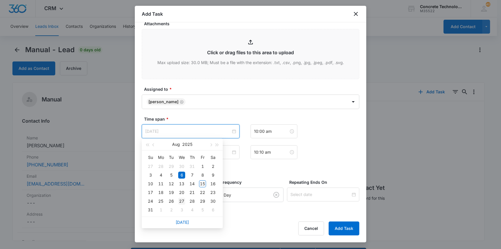
type input "[DATE]"
click at [182, 201] on div "27" at bounding box center [181, 200] width 7 height 7
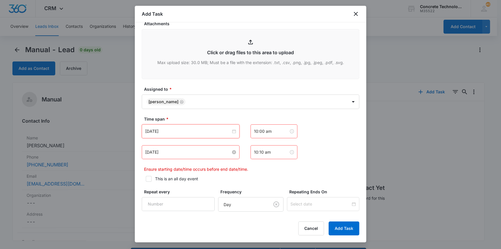
click at [190, 150] on input "[DATE]" at bounding box center [188, 152] width 86 height 6
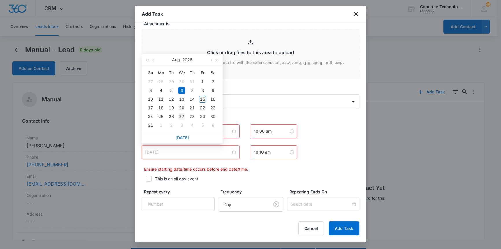
type input "[DATE]"
click at [180, 117] on div "27" at bounding box center [181, 116] width 7 height 7
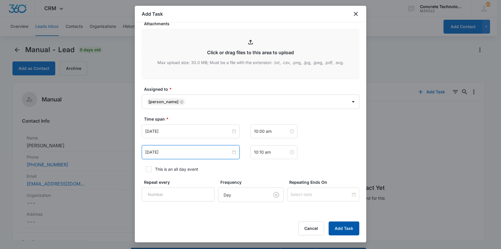
click at [346, 225] on button "Add Task" at bounding box center [344, 228] width 31 height 14
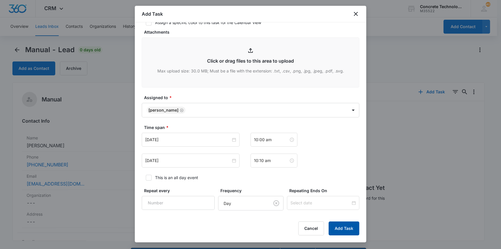
scroll to position [11, 0]
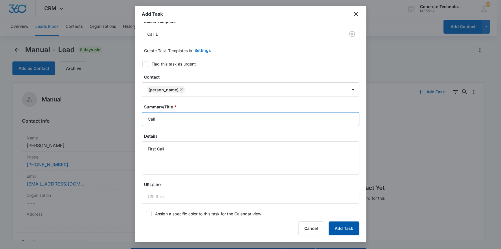
type input "Call"
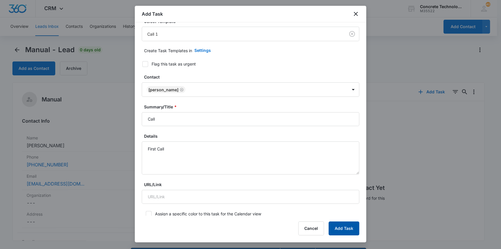
click at [339, 228] on button "Add Task" at bounding box center [344, 228] width 31 height 14
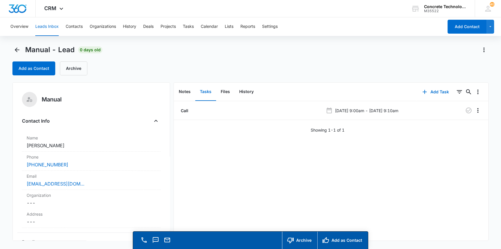
click at [51, 26] on button "Leads Inbox" at bounding box center [46, 26] width 23 height 19
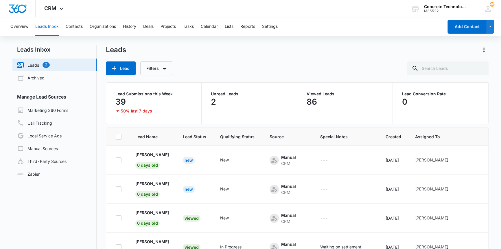
scroll to position [26, 0]
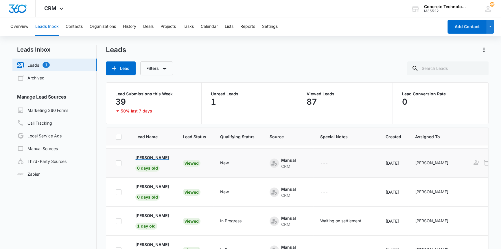
click at [155, 159] on p "[PERSON_NAME]" at bounding box center [152, 157] width 34 height 6
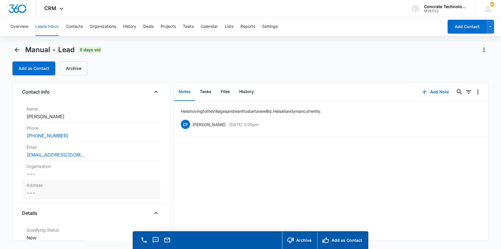
scroll to position [105, 0]
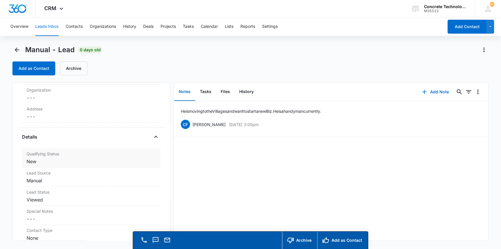
click at [34, 161] on dd "Cancel Save Changes New" at bounding box center [91, 161] width 129 height 7
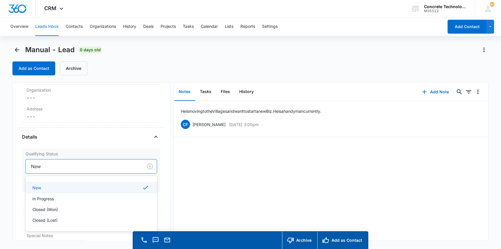
click at [66, 168] on div at bounding box center [83, 166] width 104 height 8
click at [45, 198] on p "In Progress" at bounding box center [42, 198] width 21 height 6
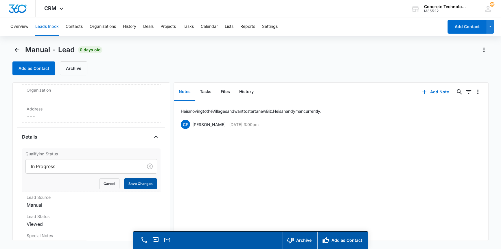
click at [137, 185] on button "Save Changes" at bounding box center [140, 183] width 33 height 11
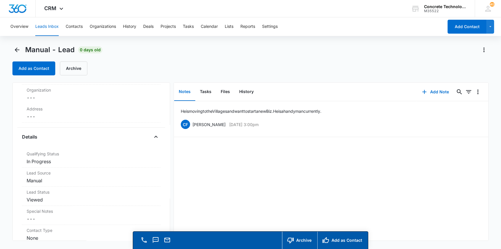
click at [41, 27] on button "Leads Inbox" at bounding box center [46, 26] width 23 height 19
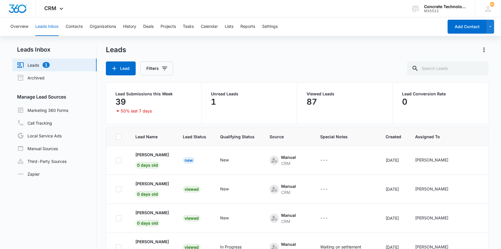
scroll to position [26, 0]
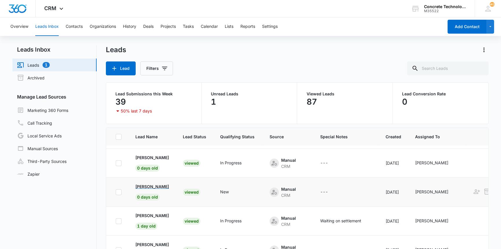
click at [156, 186] on p "[PERSON_NAME]" at bounding box center [152, 186] width 34 height 6
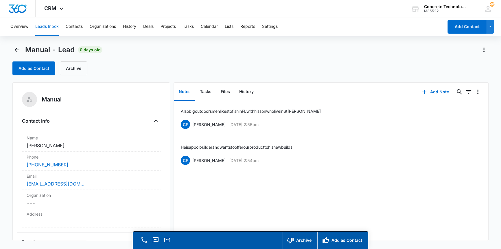
scroll to position [105, 0]
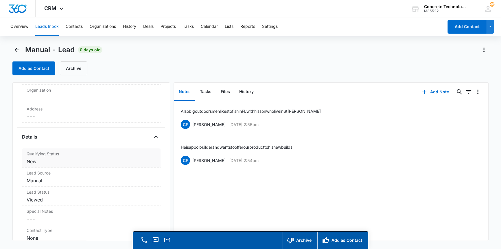
click at [32, 162] on dd "Cancel Save Changes New" at bounding box center [91, 161] width 129 height 7
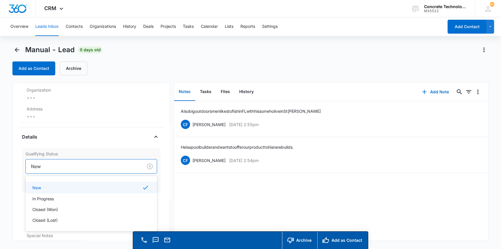
click at [43, 166] on div at bounding box center [83, 166] width 104 height 8
click at [48, 197] on p "In Progress" at bounding box center [42, 198] width 21 height 6
click at [132, 182] on button "Save Changes" at bounding box center [140, 183] width 33 height 11
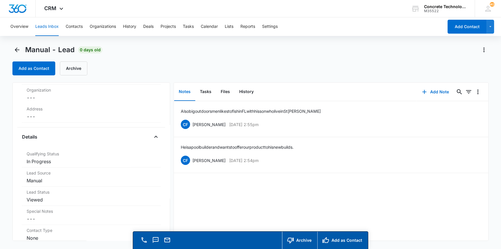
click at [48, 28] on button "Leads Inbox" at bounding box center [46, 26] width 23 height 19
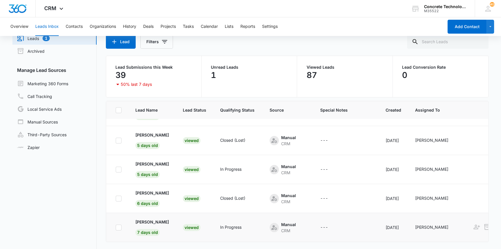
scroll to position [44, 0]
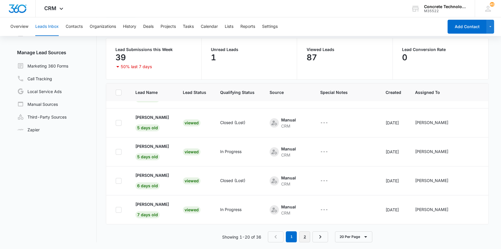
click at [303, 236] on link "2" at bounding box center [304, 236] width 11 height 11
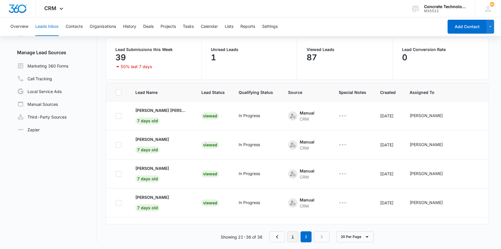
click at [292, 237] on link "1" at bounding box center [292, 236] width 11 height 11
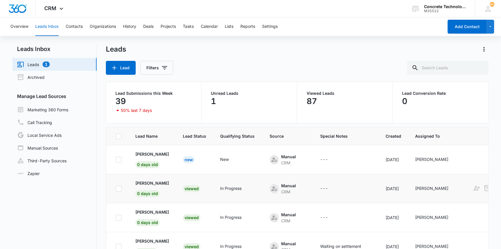
scroll to position [0, 0]
click at [147, 152] on p "[PERSON_NAME]" at bounding box center [152, 154] width 34 height 6
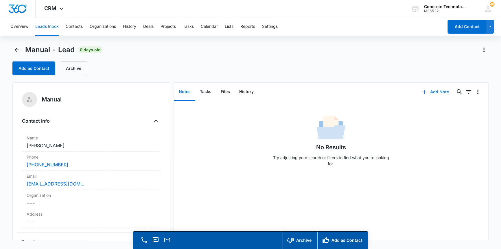
click at [433, 92] on button "Add Note" at bounding box center [435, 92] width 38 height 14
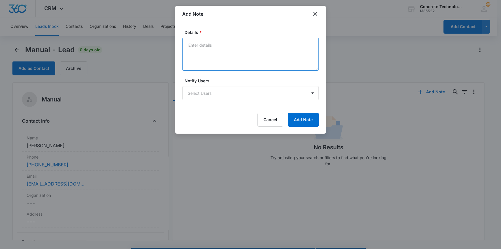
click at [190, 43] on textarea "Details *" at bounding box center [250, 54] width 137 height 33
click at [252, 45] on textarea "he works as a concrete estemator" at bounding box center [250, 54] width 137 height 33
click at [252, 46] on textarea "he works as a concrete estemator" at bounding box center [250, 54] width 137 height 33
type textarea "he works as a concrete estimator and manages the workers. Not sure he has the m…"
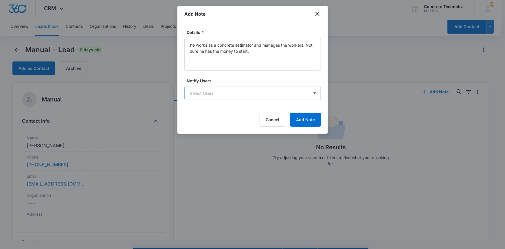
click at [249, 90] on body "CRM Apps Reputation Websites Forms CRM Email Social Content Ads Intelligence Fi…" at bounding box center [252, 132] width 505 height 265
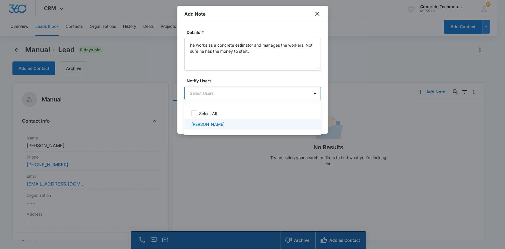
click at [211, 124] on p "[PERSON_NAME]" at bounding box center [207, 124] width 33 height 6
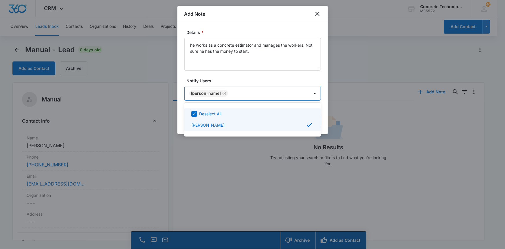
click at [298, 93] on div at bounding box center [252, 124] width 505 height 249
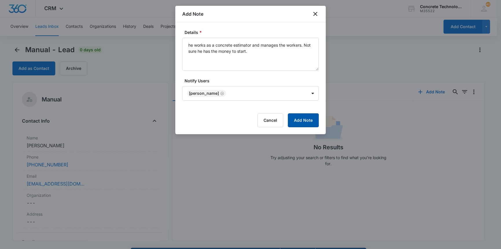
click at [304, 118] on button "Add Note" at bounding box center [303, 120] width 31 height 14
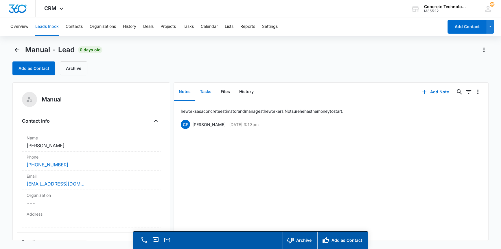
click at [207, 90] on button "Tasks" at bounding box center [205, 92] width 21 height 18
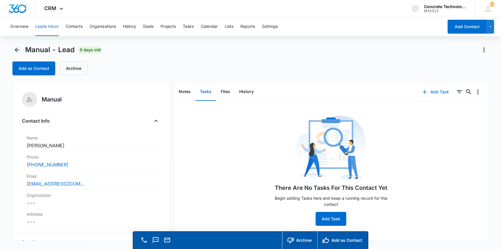
click at [429, 90] on button "Add Task" at bounding box center [436, 92] width 38 height 14
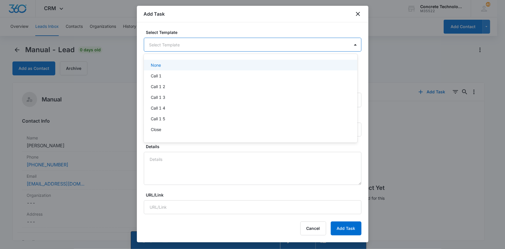
click at [232, 46] on body "CRM Apps Reputation Websites Forms CRM Email Social Content Ads Intelligence Fi…" at bounding box center [252, 124] width 505 height 249
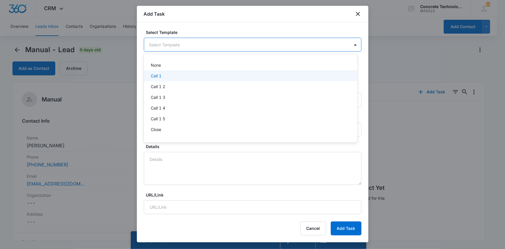
click at [154, 75] on p "Call 1" at bounding box center [156, 76] width 11 height 6
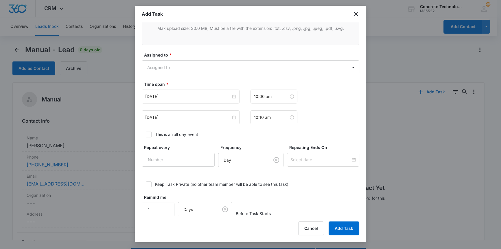
scroll to position [252, 0]
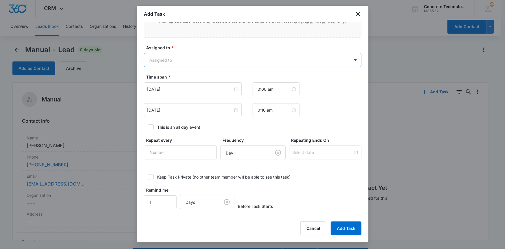
click at [178, 58] on body "CRM Apps Reputation Websites Forms CRM Email Social Content Ads Intelligence Fi…" at bounding box center [252, 132] width 505 height 265
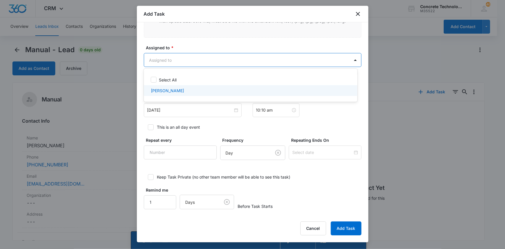
click at [166, 89] on p "[PERSON_NAME]" at bounding box center [167, 90] width 33 height 6
checkbox input "true"
click at [163, 112] on div at bounding box center [252, 124] width 505 height 249
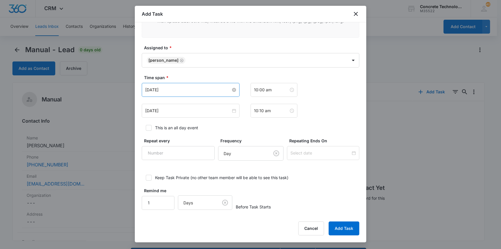
click at [210, 88] on input "[DATE]" at bounding box center [188, 90] width 86 height 6
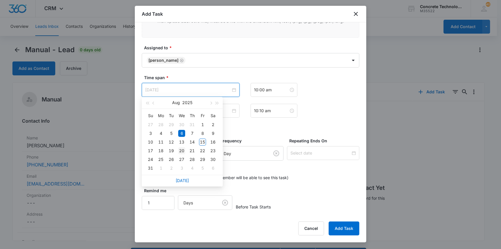
type input "[DATE]"
click at [180, 151] on div "20" at bounding box center [181, 150] width 7 height 7
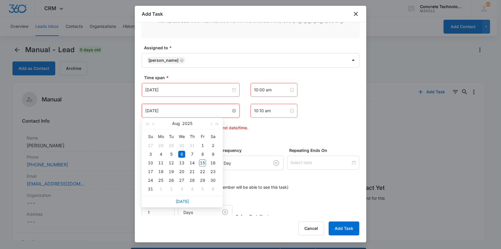
click at [190, 112] on input "[DATE]" at bounding box center [188, 110] width 86 height 6
type input "[DATE]"
click at [184, 171] on div "20" at bounding box center [181, 171] width 7 height 7
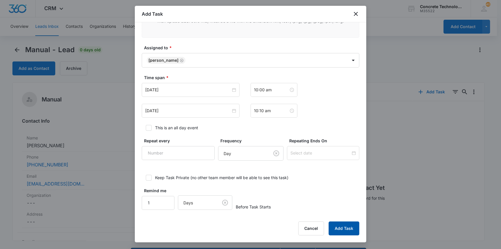
click at [341, 227] on button "Add Task" at bounding box center [344, 228] width 31 height 14
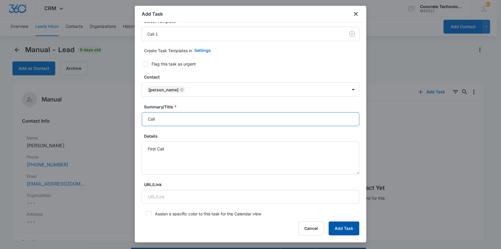
type input "Call"
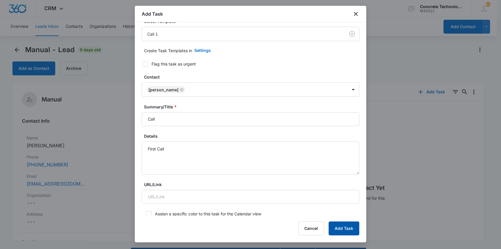
click at [348, 229] on button "Add Task" at bounding box center [344, 228] width 31 height 14
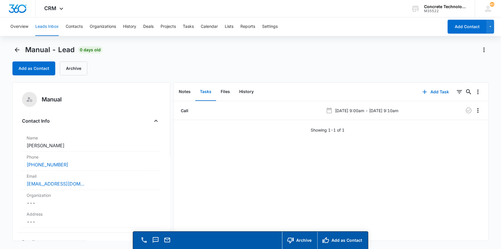
click at [38, 27] on button "Leads Inbox" at bounding box center [46, 26] width 23 height 19
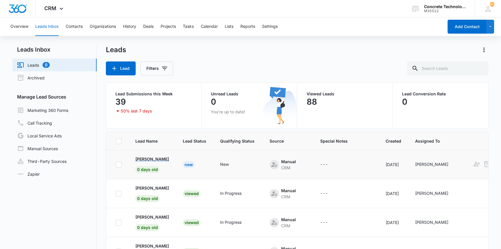
click at [148, 158] on p "[PERSON_NAME]" at bounding box center [152, 159] width 34 height 6
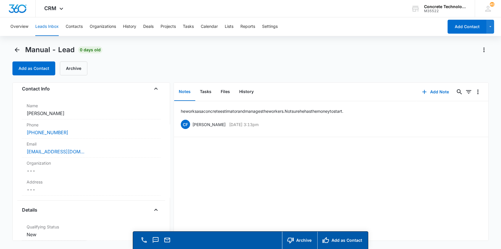
scroll to position [105, 0]
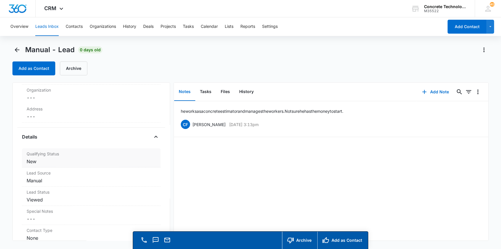
click at [40, 162] on dd "Cancel Save Changes New" at bounding box center [91, 161] width 129 height 7
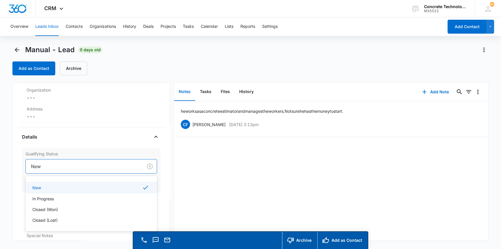
click at [70, 166] on div at bounding box center [83, 166] width 104 height 8
click at [51, 199] on p "In Progress" at bounding box center [42, 198] width 21 height 6
click at [130, 182] on button "Save Changes" at bounding box center [140, 183] width 33 height 11
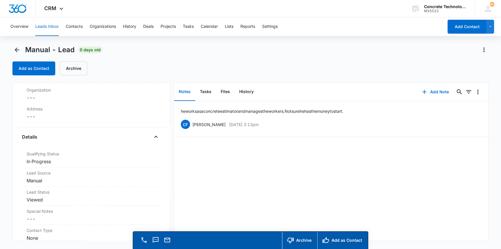
click at [53, 24] on button "Leads Inbox" at bounding box center [46, 26] width 23 height 19
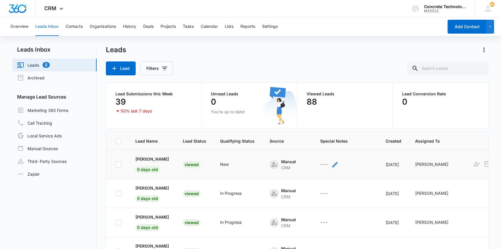
click at [328, 165] on div "---" at bounding box center [324, 164] width 8 height 7
click at [311, 110] on textarea "Special Notes" at bounding box center [338, 117] width 69 height 33
click at [328, 163] on div "---" at bounding box center [324, 164] width 8 height 7
click at [325, 110] on textarea "Special Notes" at bounding box center [338, 117] width 69 height 33
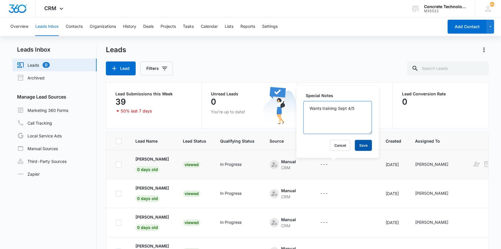
type textarea "Wants training Sept 4/5"
click at [358, 145] on button "Save" at bounding box center [363, 144] width 17 height 11
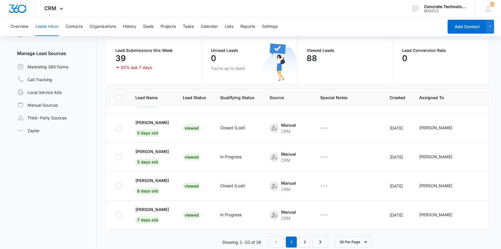
scroll to position [49, 0]
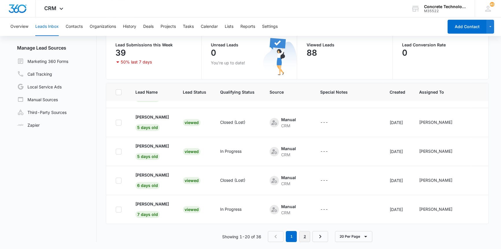
click at [305, 235] on link "2" at bounding box center [304, 236] width 11 height 11
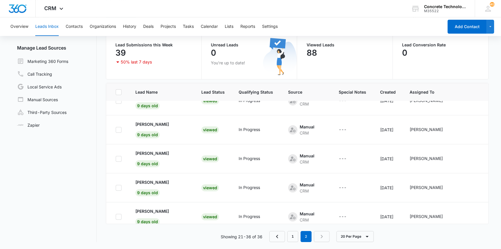
scroll to position [0, 0]
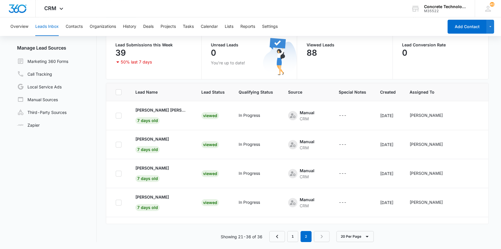
click at [52, 26] on button "Leads Inbox" at bounding box center [46, 26] width 23 height 19
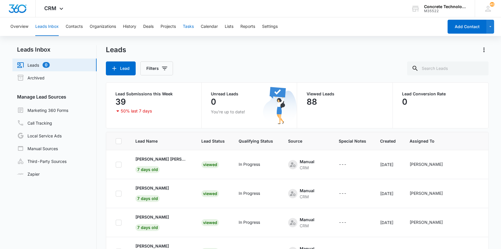
click at [192, 26] on button "Tasks" at bounding box center [188, 26] width 11 height 19
